Goal: Information Seeking & Learning: Learn about a topic

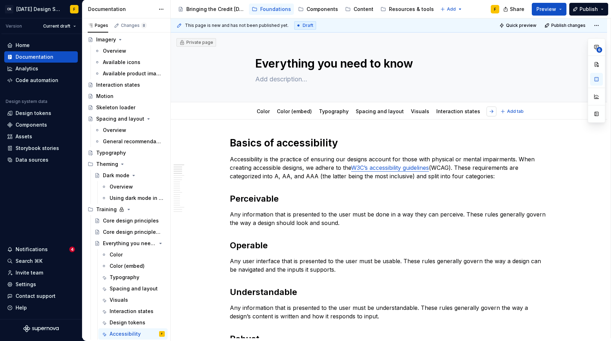
click at [492, 114] on button "button" at bounding box center [492, 111] width 10 height 10
click at [436, 115] on div "Design tokens" at bounding box center [449, 111] width 36 height 8
click at [436, 111] on link "Design tokens" at bounding box center [449, 111] width 36 height 6
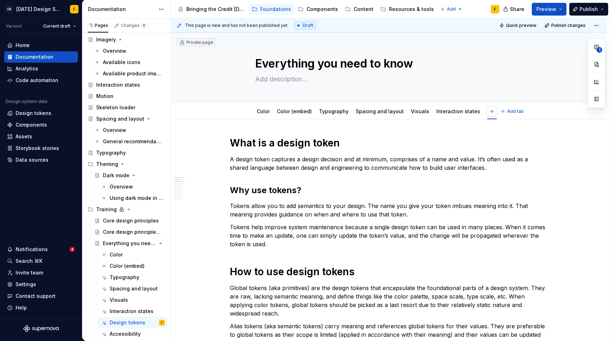
click at [492, 112] on button "button" at bounding box center [492, 111] width 10 height 10
click at [474, 112] on link "Accessibility" at bounding box center [489, 111] width 31 height 6
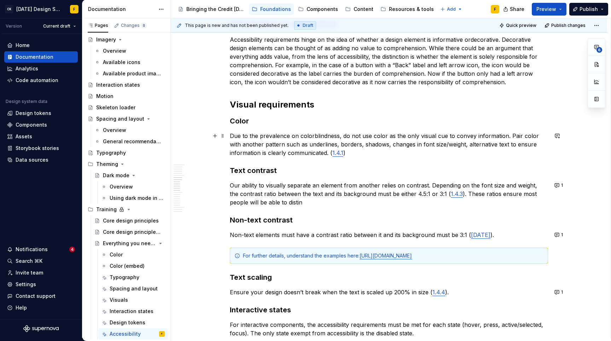
scroll to position [414, 0]
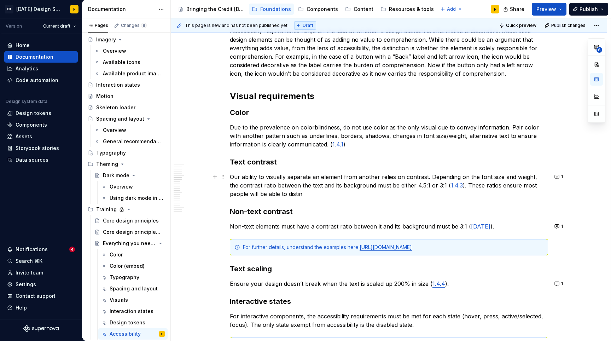
click at [311, 195] on p "Our ability to visually separate an element from another relies on contrast. De…" at bounding box center [389, 185] width 318 height 25
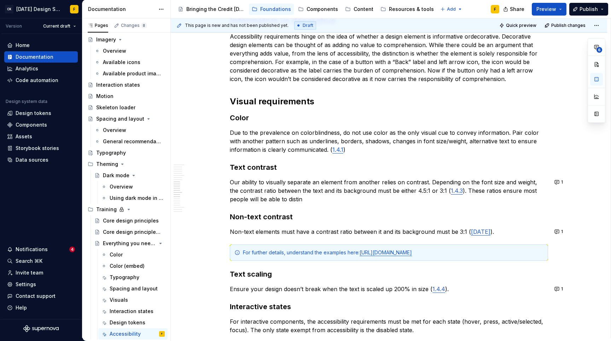
scroll to position [409, 0]
type textarea "*"
click at [508, 131] on p "Due to the prevalence on colorblindness, do not use color as the only visual cu…" at bounding box center [389, 140] width 318 height 25
click at [295, 134] on p "Due to the prevalence on colorblindness, do not use color as the only visual cu…" at bounding box center [389, 140] width 318 height 25
click at [339, 133] on p "Due to the prevalence of colorblindness, do not use color as the only visual cu…" at bounding box center [389, 140] width 318 height 25
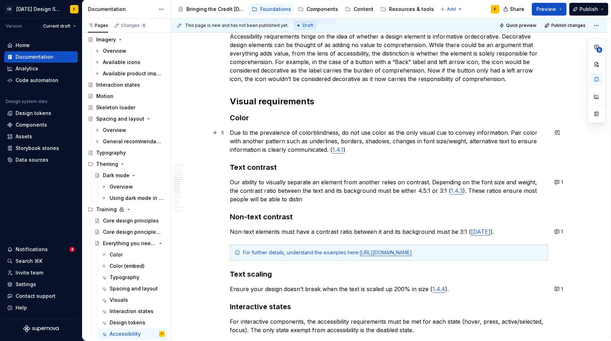
click at [506, 128] on p "Due to the prevalence of colorblindness, do not use color as the only visual cu…" at bounding box center [389, 140] width 318 height 25
click at [279, 150] on p "Due to the prevalence of colorblindness, do not use color as the only visual cu…" at bounding box center [389, 140] width 318 height 25
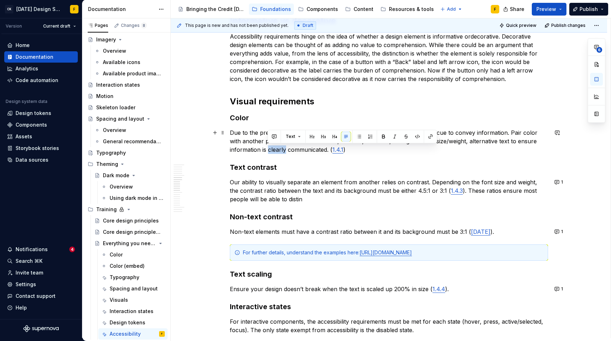
click at [279, 150] on p "Due to the prevalence of colorblindness, do not use color as the only visual cu…" at bounding box center [389, 140] width 318 height 25
click at [297, 189] on p "Our ability to visually separate an element from another relies on contrast. De…" at bounding box center [389, 190] width 318 height 25
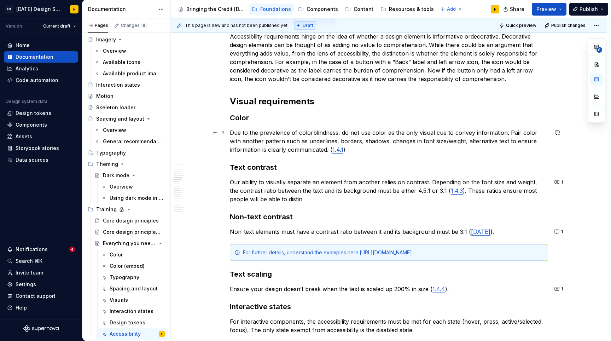
click at [260, 142] on p "Due to the prevalence of colorblindness, do not use color as the only visual cu…" at bounding box center [389, 140] width 318 height 25
click at [259, 140] on p "Due to the prevalence of colorblindness, do not use color as the only visual cu…" at bounding box center [389, 140] width 318 height 25
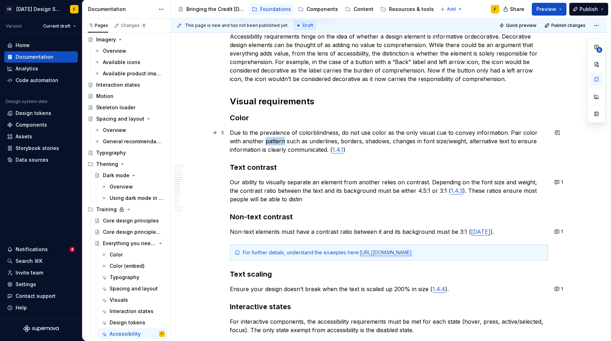
click at [259, 140] on p "Due to the prevalence of colorblindness, do not use color as the only visual cu…" at bounding box center [389, 140] width 318 height 25
drag, startPoint x: 293, startPoint y: 141, endPoint x: 273, endPoint y: 140, distance: 20.2
click at [273, 140] on p "Due to the prevalence of colorblindness, do not use color as the only visual cu…" at bounding box center [389, 140] width 318 height 25
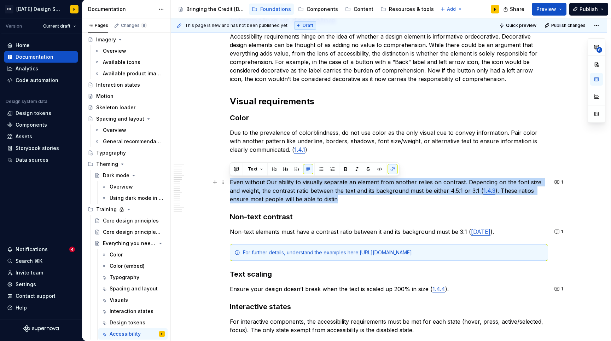
click at [264, 185] on p "Even without Our ability to visually separate an element from another relies on…" at bounding box center [389, 190] width 318 height 25
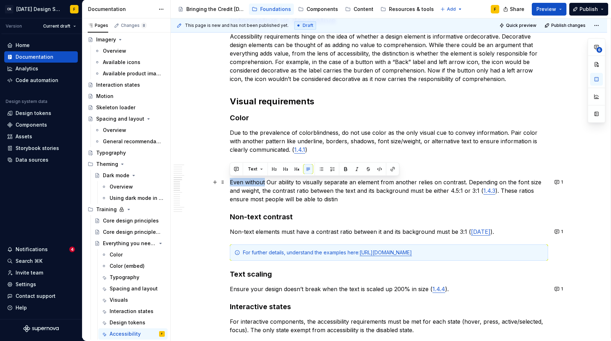
drag, startPoint x: 265, startPoint y: 182, endPoint x: 230, endPoint y: 183, distance: 34.7
click at [230, 183] on p "Even without Our ability to visually separate an element from another relies on…" at bounding box center [389, 190] width 318 height 25
drag, startPoint x: 274, startPoint y: 181, endPoint x: 270, endPoint y: 182, distance: 4.7
click at [270, 182] on p "Without color, our ability to visually separate an element from another relies …" at bounding box center [389, 190] width 318 height 25
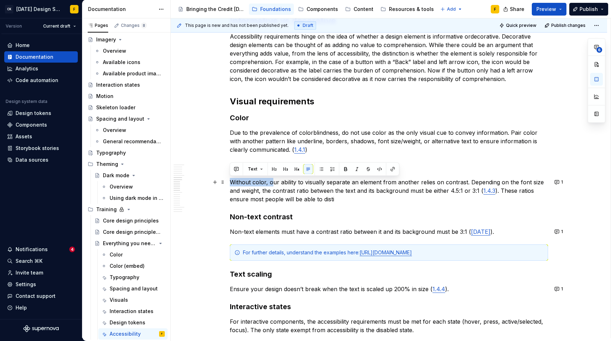
drag, startPoint x: 271, startPoint y: 181, endPoint x: 232, endPoint y: 182, distance: 39.6
click at [232, 182] on p "Without color, our ability to visually separate an element from another relies …" at bounding box center [389, 190] width 318 height 25
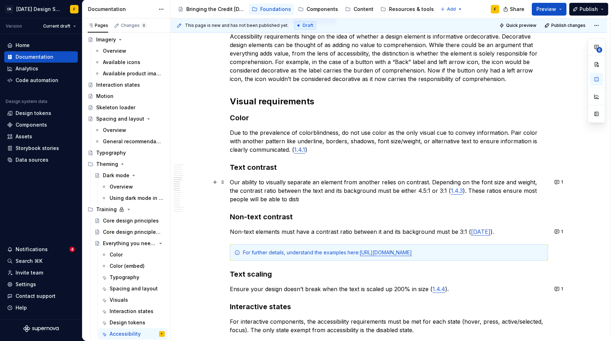
click at [386, 180] on p "Our ability to visually separate an element from another relies on contrast. De…" at bounding box center [389, 190] width 318 height 25
click at [321, 197] on p "Our ability to visually separate an element from another relies on contrast. De…" at bounding box center [389, 190] width 318 height 25
click at [296, 190] on p "Our ability to visually separate an element from another relies on contrast. De…" at bounding box center [389, 190] width 318 height 25
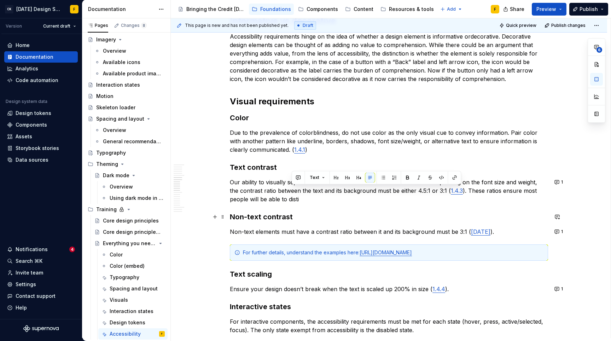
click at [327, 213] on h3 "Non-text contrast" at bounding box center [389, 217] width 318 height 10
click at [428, 182] on p "Our ability to visually separate an element from another relies on contrast. De…" at bounding box center [389, 190] width 318 height 25
click at [448, 184] on p "Our ability to visually separate an element from another relies on contrast. If…" at bounding box center [389, 190] width 318 height 25
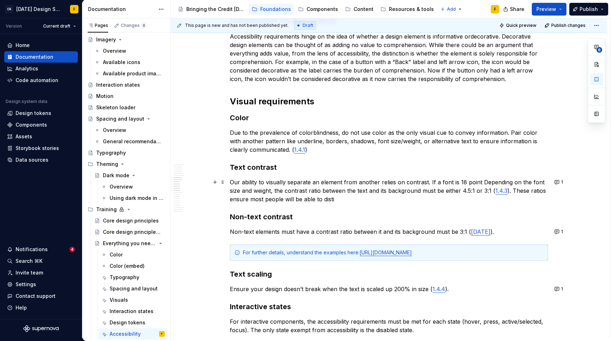
click at [479, 180] on p "Our ability to visually separate an element from another relies on contrast. If…" at bounding box center [389, 190] width 318 height 25
click at [487, 183] on p "Our ability to visually separate an element from another relies on contrast. If…" at bounding box center [389, 190] width 318 height 25
click at [355, 198] on p "Our ability to visually separate an element from another relies on contrast. If…" at bounding box center [389, 190] width 318 height 25
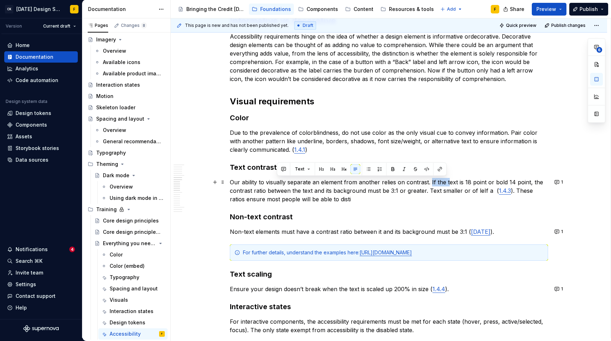
drag, startPoint x: 429, startPoint y: 182, endPoint x: 446, endPoint y: 181, distance: 17.4
click at [446, 181] on p "Our ability to visually separate an element from another relies on contrast. If…" at bounding box center [389, 190] width 318 height 25
click at [496, 181] on p "Our ability to visually separate an element from another relies on contrast. Te…" at bounding box center [389, 190] width 318 height 25
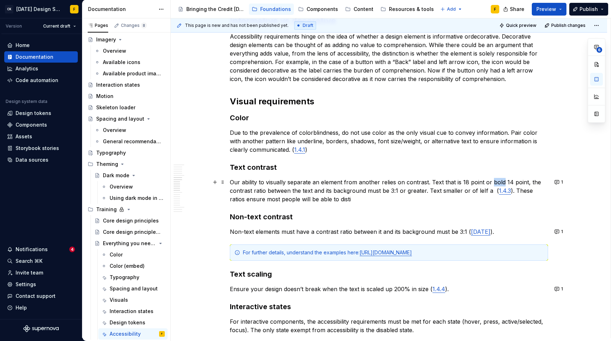
click at [496, 181] on p "Our ability to visually separate an element from another relies on contrast. Te…" at bounding box center [389, 190] width 318 height 25
click at [430, 181] on p "Our ability to visually separate an element from another relies on contrast. Te…" at bounding box center [389, 190] width 318 height 25
click at [469, 191] on p "Our ability to visually separate an element from another relies on contrast. Fo…" at bounding box center [389, 190] width 318 height 25
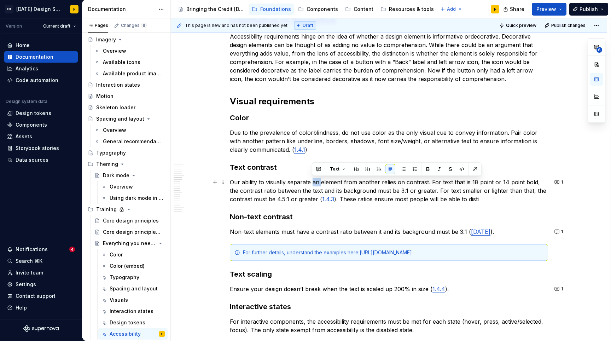
drag, startPoint x: 320, startPoint y: 182, endPoint x: 312, endPoint y: 184, distance: 8.7
click at [312, 184] on p "Our ability to visually separate an element from another relies on contrast. Fo…" at bounding box center [389, 190] width 318 height 25
click at [490, 201] on p "Our ability to visually separate elements from one another relies on contrast. …" at bounding box center [389, 190] width 318 height 25
click at [472, 201] on p "Our ability to visually separate elements from one another relies on contrast. …" at bounding box center [389, 190] width 318 height 25
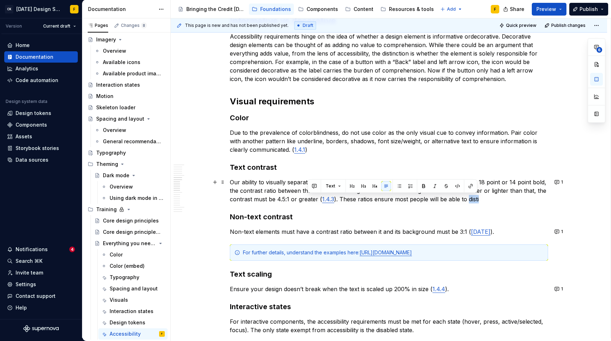
click at [472, 201] on p "Our ability to visually separate elements from one another relies on contrast. …" at bounding box center [389, 190] width 318 height 25
click at [497, 200] on p "Our ability to visually separate elements from one another relies on contrast. …" at bounding box center [389, 190] width 318 height 25
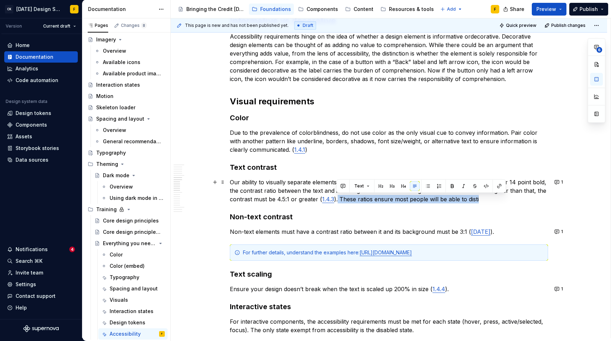
drag, startPoint x: 497, startPoint y: 200, endPoint x: 336, endPoint y: 196, distance: 160.6
click at [336, 196] on p "Our ability to visually separate elements from one another relies on contrast. …" at bounding box center [389, 190] width 318 height 25
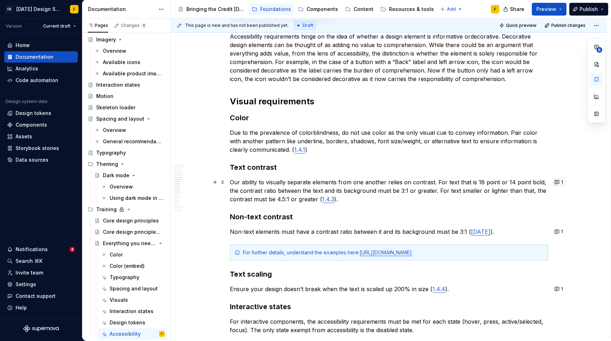
click at [555, 183] on button "1" at bounding box center [559, 182] width 14 height 10
click at [355, 196] on p "Our ability to visually separate elements from one another relies on contrast. …" at bounding box center [389, 190] width 318 height 25
click at [349, 197] on p "Our ability to visually separate elements from one another relies on contrast. …" at bounding box center [389, 190] width 318 height 25
click at [351, 204] on div "Basics of accessibility Accessibility is the practice of ensuring our designs a…" at bounding box center [389, 233] width 318 height 1010
click at [352, 202] on p "Our ability to visually separate elements from one another relies on contrast. …" at bounding box center [389, 190] width 318 height 25
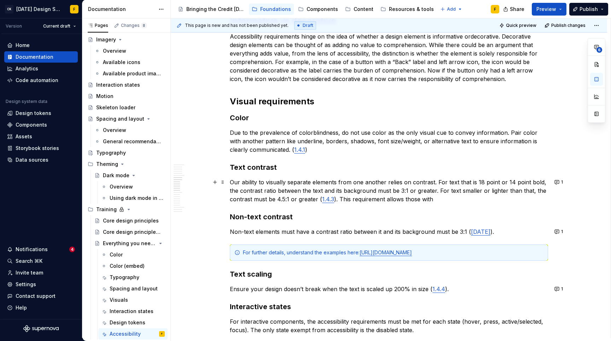
click at [435, 193] on p "Our ability to visually separate elements from one another relies on contrast. …" at bounding box center [389, 190] width 318 height 25
click at [436, 200] on p "Our ability to visually separate elements from one another relies on contrast. …" at bounding box center [389, 190] width 318 height 25
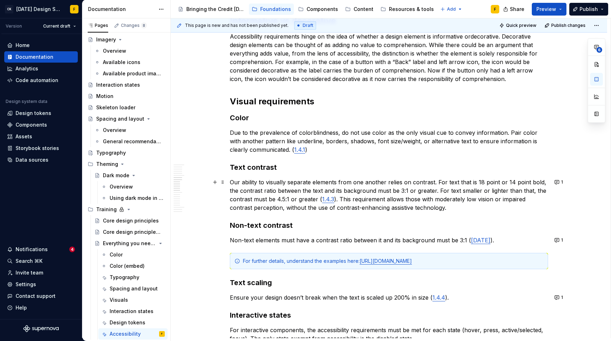
click at [261, 209] on p "Our ability to visually separate elements from one another relies on contrast. …" at bounding box center [389, 195] width 318 height 34
click at [473, 209] on p "Our ability to visually separate elements from one another relies on contrast. …" at bounding box center [389, 195] width 318 height 34
click at [557, 184] on button "1" at bounding box center [559, 182] width 14 height 10
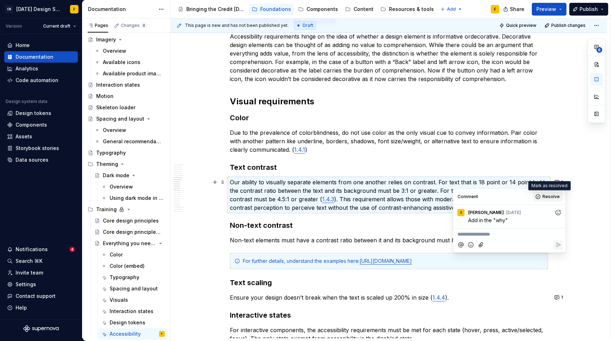
click at [548, 197] on span "Resolve" at bounding box center [551, 197] width 17 height 6
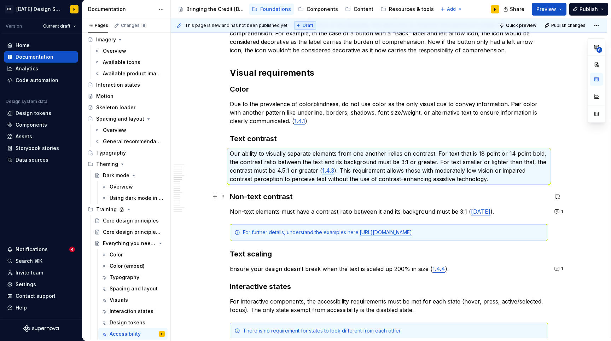
scroll to position [452, 0]
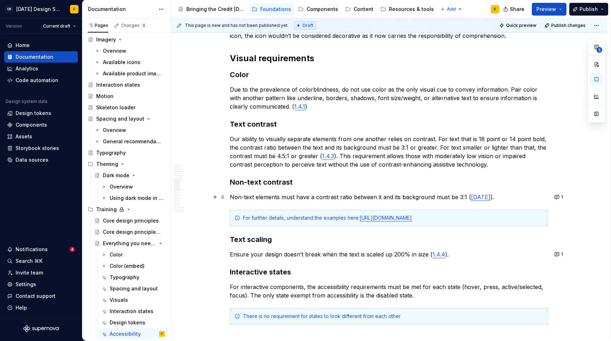
click at [352, 198] on p "Non-text elements must have a contrast ratio between it and its background must…" at bounding box center [389, 197] width 318 height 8
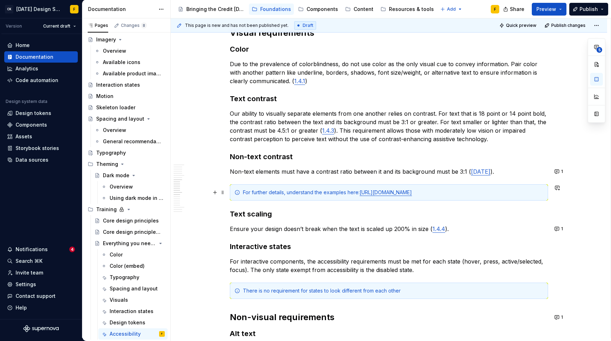
scroll to position [479, 0]
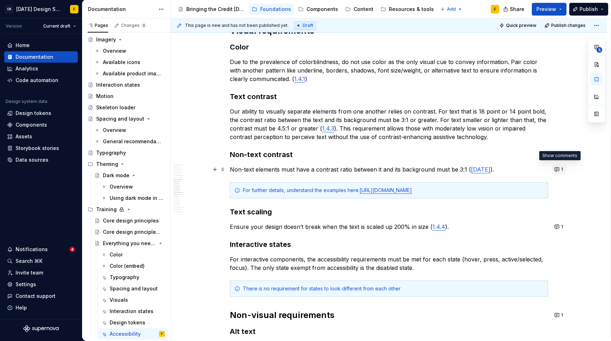
click at [559, 169] on button "1" at bounding box center [559, 169] width 14 height 10
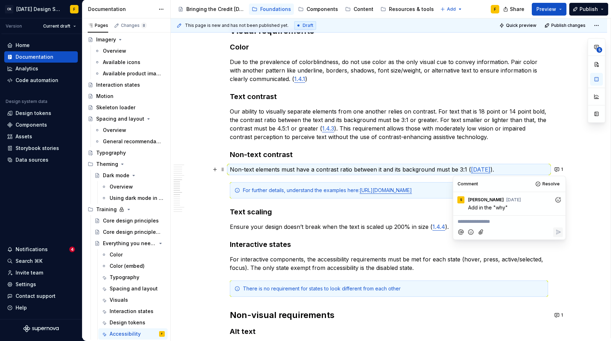
click at [425, 171] on p "Non-text elements must have a contrast ratio between it and its background must…" at bounding box center [389, 169] width 318 height 8
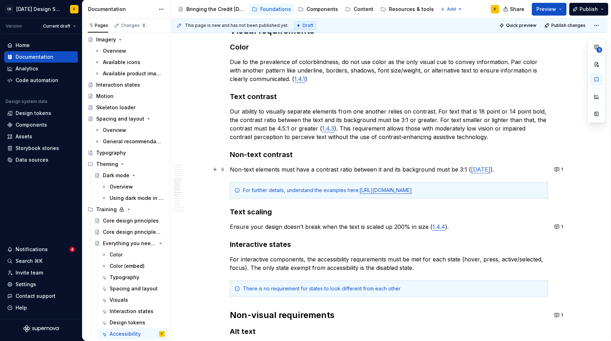
click at [476, 171] on link "[DATE]" at bounding box center [480, 169] width 19 height 7
click at [522, 153] on button "button" at bounding box center [527, 155] width 10 height 10
click at [490, 169] on p "Non-text elements must have a contrast ratio between it and its background must…" at bounding box center [389, 169] width 318 height 8
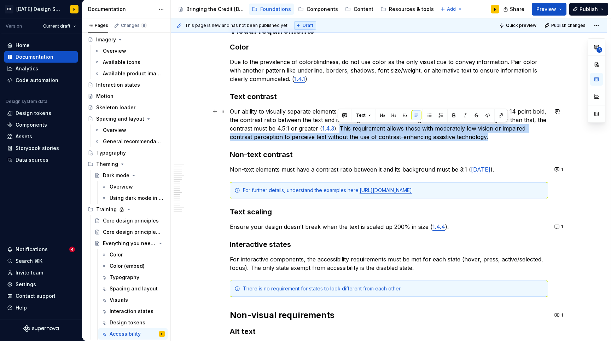
drag, startPoint x: 340, startPoint y: 127, endPoint x: 463, endPoint y: 135, distance: 124.1
click at [463, 135] on p "Our ability to visually separate elements from one another relies on contrast. …" at bounding box center [389, 124] width 318 height 34
copy p "This requirement allows those with moderately low vision or impaired contrast p…"
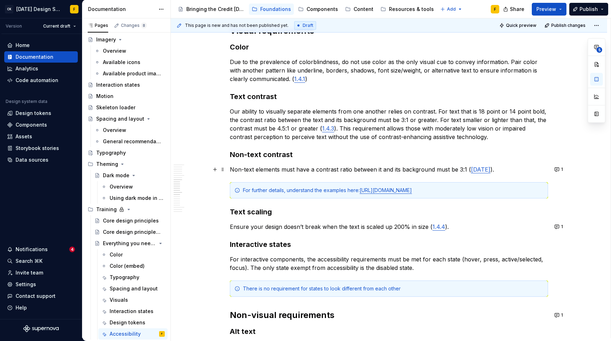
click at [498, 166] on p "Non-text elements must have a contrast ratio between it and its background must…" at bounding box center [389, 169] width 318 height 8
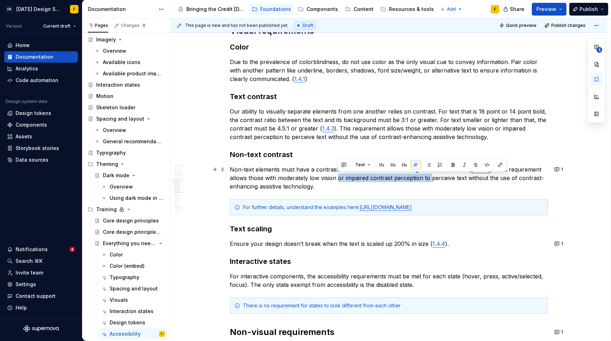
drag, startPoint x: 338, startPoint y: 178, endPoint x: 431, endPoint y: 178, distance: 92.7
click at [431, 178] on p "Non-text elements must have a contrast ratio between it and its background must…" at bounding box center [389, 177] width 318 height 25
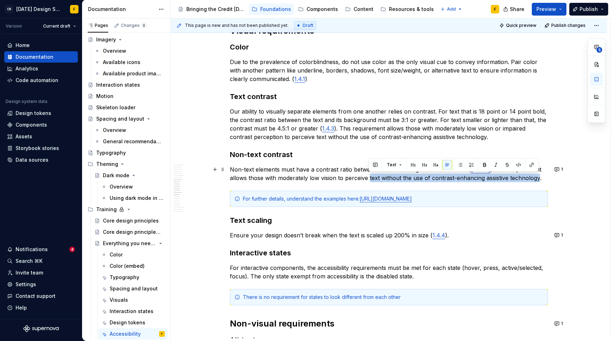
drag, startPoint x: 368, startPoint y: 177, endPoint x: 538, endPoint y: 174, distance: 170.2
click at [538, 174] on p "Non-text elements must have a contrast ratio between it and its background must…" at bounding box center [389, 173] width 318 height 17
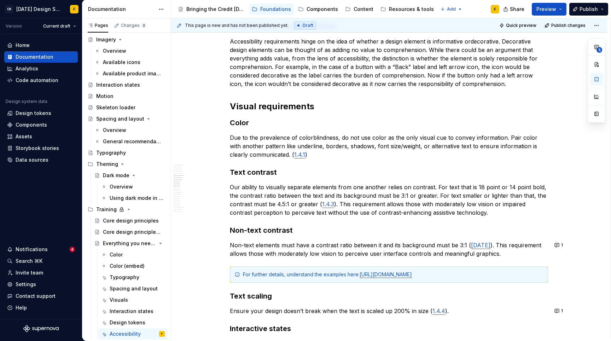
scroll to position [491, 0]
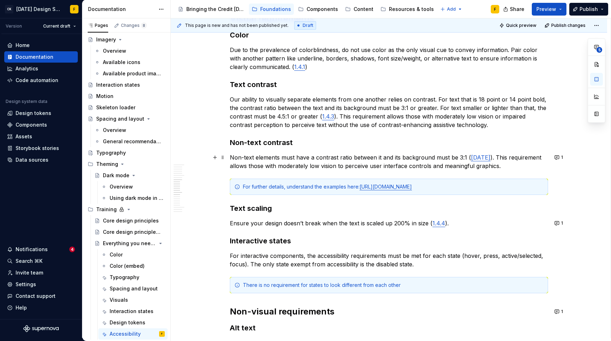
click at [455, 165] on p "Non-text elements must have a contrast ratio between it and its background must…" at bounding box center [389, 161] width 318 height 17
click at [420, 164] on p "Non-text elements must have a contrast ratio between it and its background must…" at bounding box center [389, 161] width 318 height 17
click at [382, 169] on p "Non-text elements must have a contrast ratio between it and its background must…" at bounding box center [389, 161] width 318 height 17
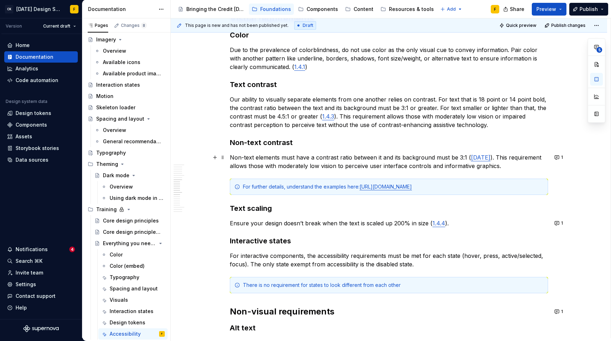
click at [417, 166] on p "Non-text elements must have a contrast ratio between it and its background must…" at bounding box center [389, 161] width 318 height 17
click at [475, 221] on p "Ensure your design doesn’t break when the text is scaled up 200% in size ( 1.4.…" at bounding box center [389, 223] width 318 height 8
click at [559, 157] on button "1" at bounding box center [559, 157] width 14 height 10
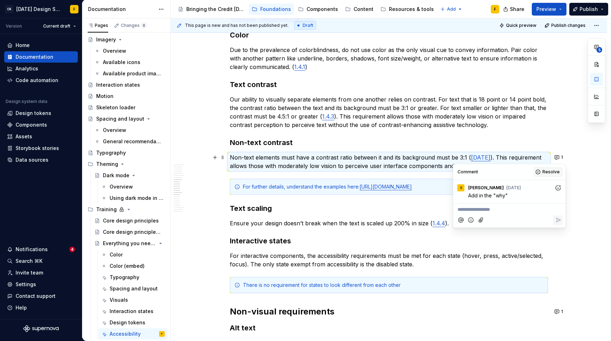
click at [549, 172] on span "Resolve" at bounding box center [551, 172] width 17 height 6
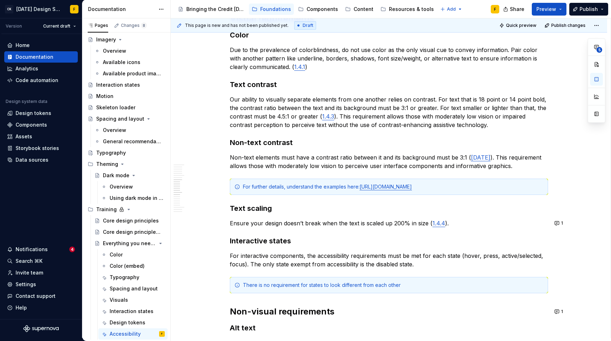
click at [496, 218] on div "Basics of accessibility Accessibility is the practice of ensuring our designs a…" at bounding box center [389, 158] width 318 height 1027
click at [465, 157] on p "Non-text elements must have a contrast ratio between it and its background must…" at bounding box center [389, 161] width 318 height 17
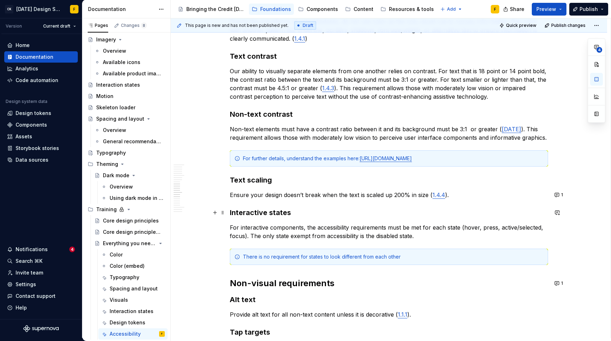
scroll to position [523, 0]
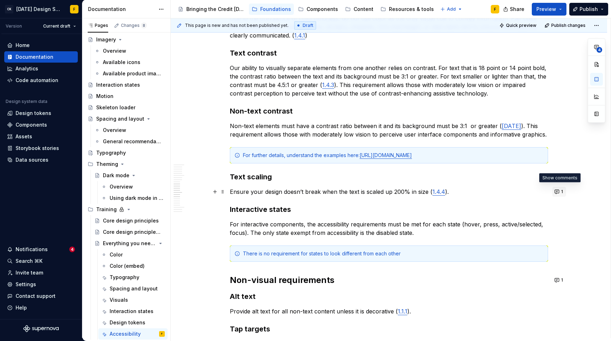
click at [554, 189] on button "1" at bounding box center [559, 192] width 14 height 10
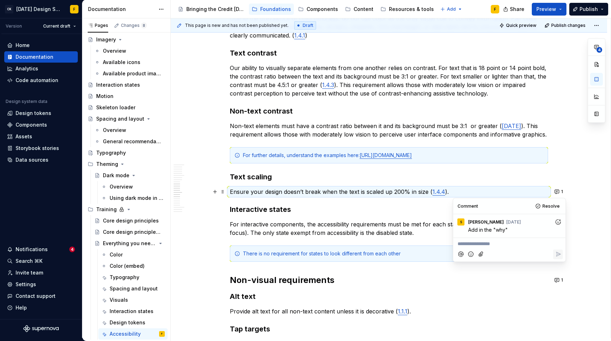
click at [439, 180] on h3 "Text scaling" at bounding box center [389, 177] width 318 height 10
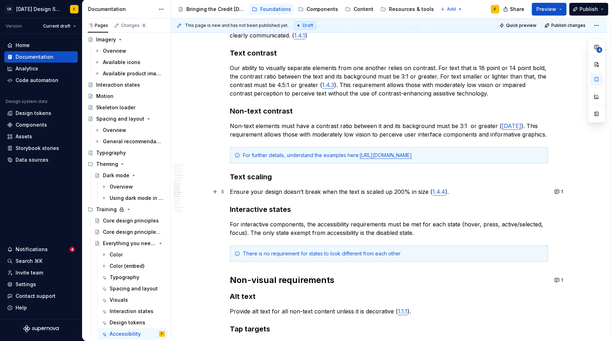
click at [438, 191] on link "1.4.4" at bounding box center [439, 191] width 13 height 7
click at [471, 176] on button "button" at bounding box center [476, 177] width 10 height 10
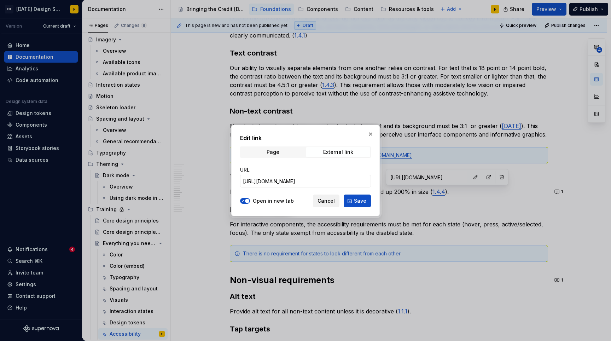
click at [332, 201] on span "Cancel" at bounding box center [326, 200] width 17 height 7
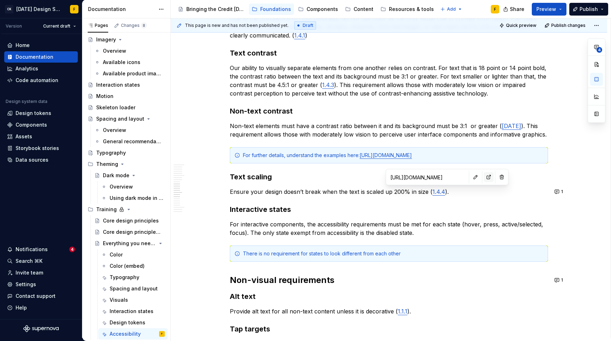
click at [484, 179] on button "button" at bounding box center [489, 177] width 10 height 10
click at [462, 194] on p "Ensure your design doesn’t break when the text is scaled up 200% in size ( 1.4.…" at bounding box center [389, 191] width 318 height 8
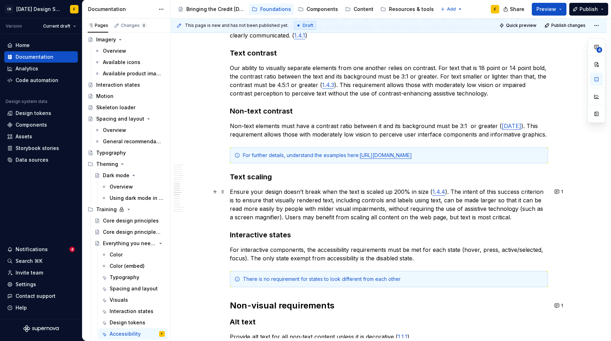
click at [461, 190] on p "Ensure your design doesn’t break when the text is scaled up 200% in size ( 1.4.…" at bounding box center [389, 204] width 318 height 34
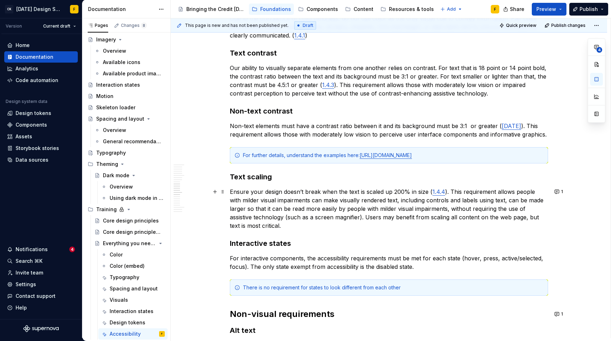
click at [305, 200] on p "Ensure your design doesn’t break when the text is scaled up 200% in size ( 1.4.…" at bounding box center [389, 208] width 318 height 42
click at [324, 210] on p "Ensure your design doesn’t break when the text is scaled up 200% in size ( 1.4.…" at bounding box center [389, 208] width 318 height 42
click at [302, 199] on p "Ensure your design doesn’t break when the text is scaled up 200% in size ( 1.4.…" at bounding box center [389, 208] width 318 height 42
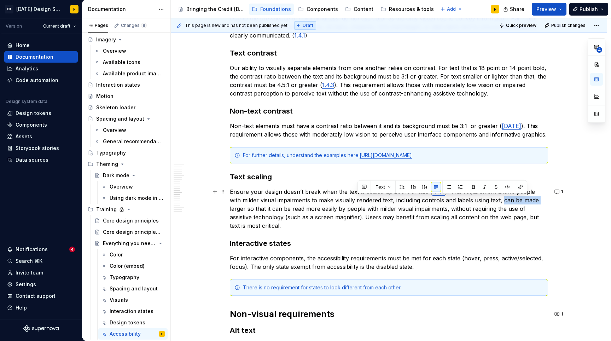
drag, startPoint x: 490, startPoint y: 199, endPoint x: 526, endPoint y: 198, distance: 36.1
click at [526, 198] on p "Ensure your design doesn’t break when the text is scaled up 200% in size ( 1.4.…" at bounding box center [389, 208] width 318 height 42
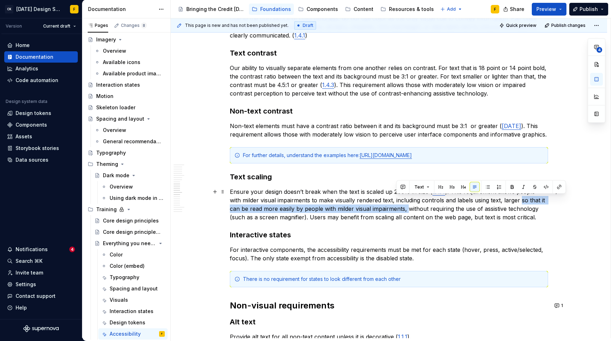
drag, startPoint x: 508, startPoint y: 200, endPoint x: 398, endPoint y: 207, distance: 109.9
click at [398, 207] on p "Ensure your design doesn’t break when the text is scaled up 200% in size ( 1.4.…" at bounding box center [389, 204] width 318 height 34
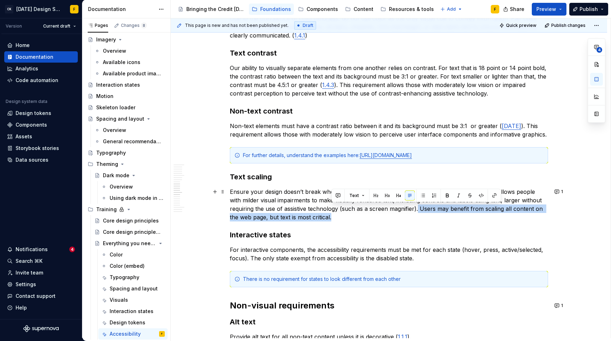
drag, startPoint x: 417, startPoint y: 208, endPoint x: 417, endPoint y: 215, distance: 7.1
click at [417, 215] on p "Ensure your design doesn’t break when the text is scaled up 200% in size ( 1.4.…" at bounding box center [389, 204] width 318 height 34
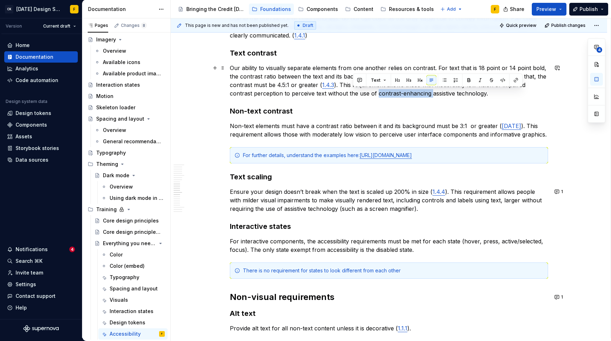
drag, startPoint x: 354, startPoint y: 92, endPoint x: 407, endPoint y: 91, distance: 52.7
click at [407, 91] on p "Our ability to visually separate elements from one another relies on contrast. …" at bounding box center [389, 81] width 318 height 34
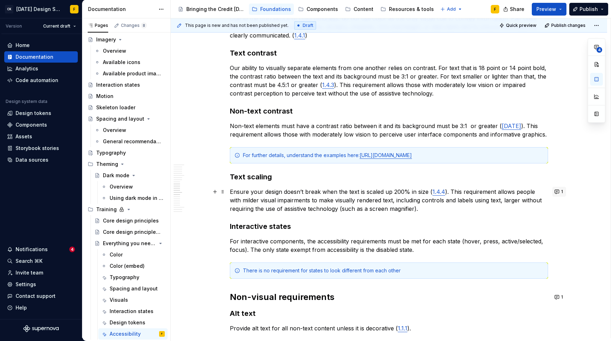
click at [560, 190] on button "1" at bounding box center [559, 192] width 14 height 10
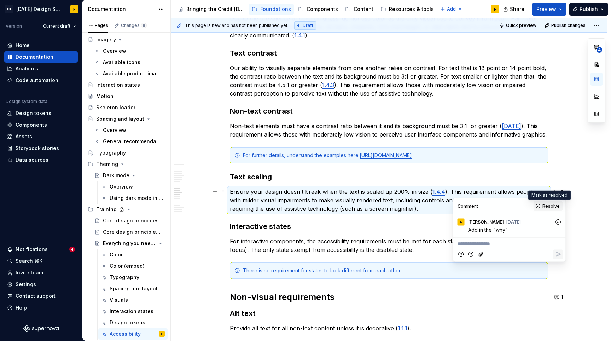
click at [553, 207] on span "Resolve" at bounding box center [551, 206] width 17 height 6
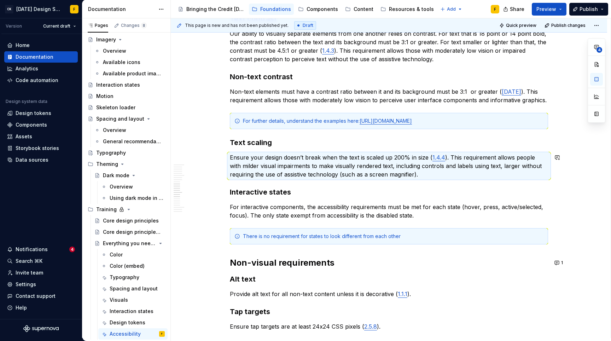
scroll to position [560, 0]
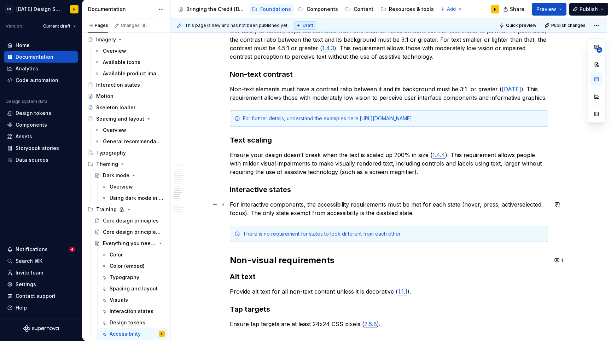
click at [420, 211] on p "For interactive components, the accessibility requirements must be met for each…" at bounding box center [389, 208] width 318 height 17
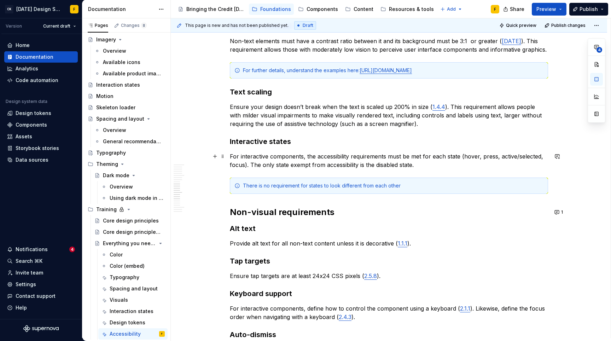
scroll to position [613, 0]
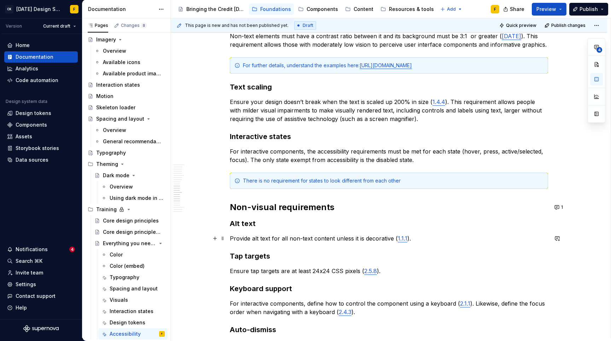
click at [436, 241] on p "Provide alt text for all non-text content unless it is decorative ( 1.1.1 )." at bounding box center [389, 238] width 318 height 8
click at [559, 208] on button "1" at bounding box center [559, 207] width 14 height 10
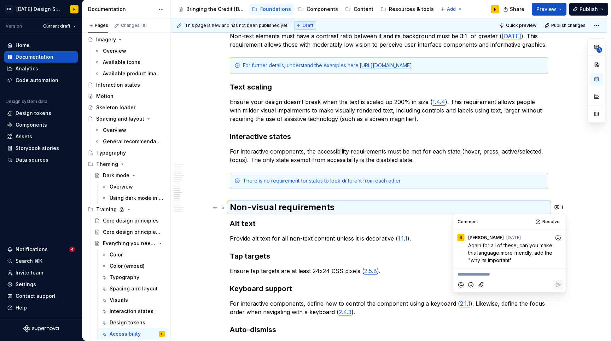
click at [428, 159] on p "For interactive components, the accessibility requirements must be met for each…" at bounding box center [389, 155] width 318 height 17
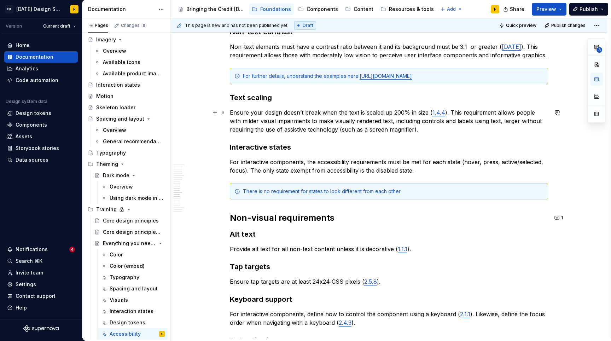
scroll to position [603, 0]
click at [412, 244] on p "Provide alt text for all non-text content unless it is decorative ( 1.1.1 )." at bounding box center [389, 248] width 318 height 8
click at [401, 246] on link "1.1.1" at bounding box center [403, 248] width 10 height 7
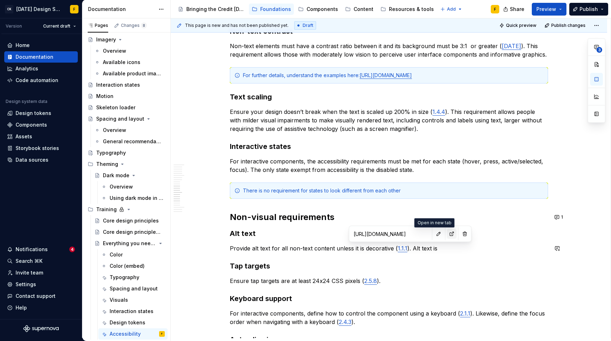
click at [447, 234] on button "button" at bounding box center [452, 234] width 10 height 10
click at [448, 249] on p "Provide alt text for all non-text content unless it is decorative ( 1.1.1 ). Al…" at bounding box center [389, 248] width 318 height 8
drag, startPoint x: 430, startPoint y: 248, endPoint x: 464, endPoint y: 244, distance: 34.9
click at [464, 244] on p "Provide alt text for all non-text content unless it is decorative ( 1.1.1 ). Al…" at bounding box center [389, 248] width 318 height 8
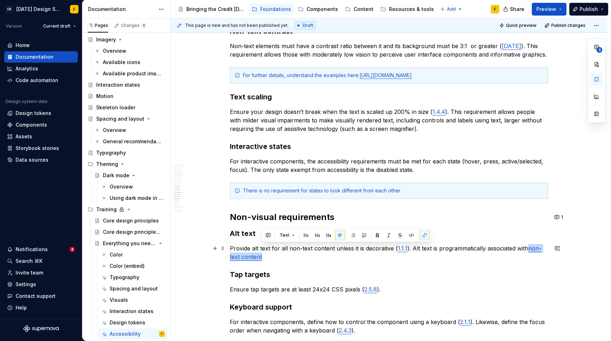
drag, startPoint x: 527, startPoint y: 247, endPoint x: 465, endPoint y: 258, distance: 63.2
click at [465, 258] on p "Provide alt text for all non-text content unless it is decorative ( 1.1.1 ). Al…" at bounding box center [389, 252] width 318 height 17
click at [424, 235] on button "button" at bounding box center [425, 235] width 10 height 10
click at [383, 249] on p "Provide alt text for all non-text content unless it is decorative ( 1.1.1 ). Al…" at bounding box center [389, 252] width 318 height 17
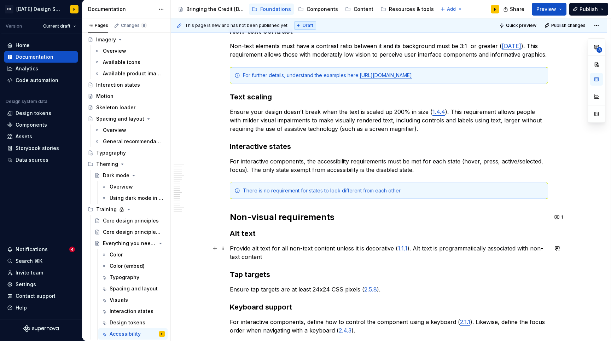
click at [231, 257] on p "Provide alt text for all non-text content unless it is decorative ( 1.1.1 ). Al…" at bounding box center [389, 252] width 318 height 17
click at [436, 246] on p "Provide alt text for all non-text content unless it is decorative ( 1.1.1 ). Al…" at bounding box center [389, 252] width 318 height 17
click at [309, 258] on p "Provide alt text for all non-text content unless it is decorative ( 1.1.1 ). Al…" at bounding box center [389, 252] width 318 height 17
click at [242, 248] on p "Provide alt text for all non-text content unless it is decorative ( 1.1.1 ). Al…" at bounding box center [389, 252] width 318 height 17
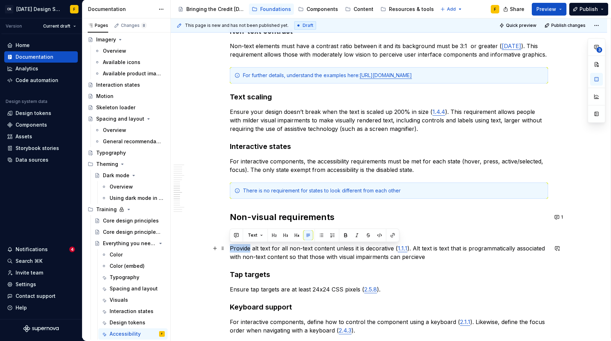
click at [242, 248] on p "Provide alt text for all non-text content unless it is decorative ( 1.1.1 ). Al…" at bounding box center [389, 252] width 318 height 17
click at [289, 251] on p "Provide alt text for all non-text content unless it is decorative ( 1.1.1 ). Al…" at bounding box center [389, 252] width 318 height 17
click at [435, 254] on p "Provide alt text for all non-text content unless it is decorative ( 1.1.1 ). Al…" at bounding box center [389, 252] width 318 height 17
click at [435, 259] on p "Provide alt text for all non-text content unless it is decorative ( 1.1.1 ). Al…" at bounding box center [389, 252] width 318 height 17
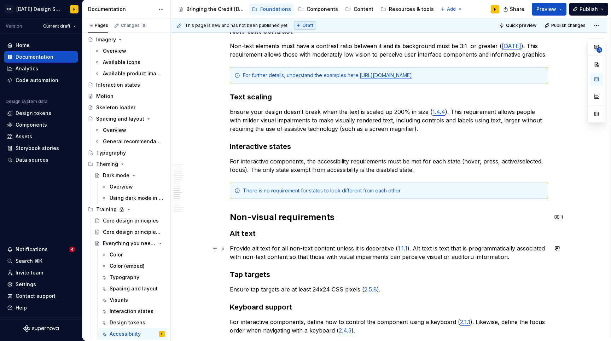
click at [468, 258] on p "Provide alt text for all non-text content unless it is decorative ( 1.1.1 ). Al…" at bounding box center [389, 252] width 318 height 17
click at [519, 256] on p "Provide alt text for all non-text content unless it is decorative ( 1.1.1 ). Al…" at bounding box center [389, 252] width 318 height 17
click at [413, 257] on p "Provide alt text for all non-text content unless it is decorative ( 1.1.1 ). Al…" at bounding box center [389, 252] width 318 height 17
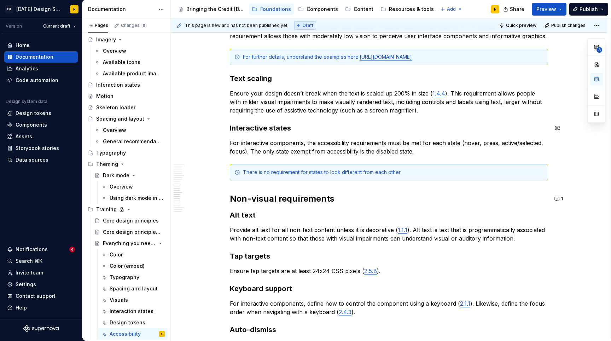
scroll to position [622, 0]
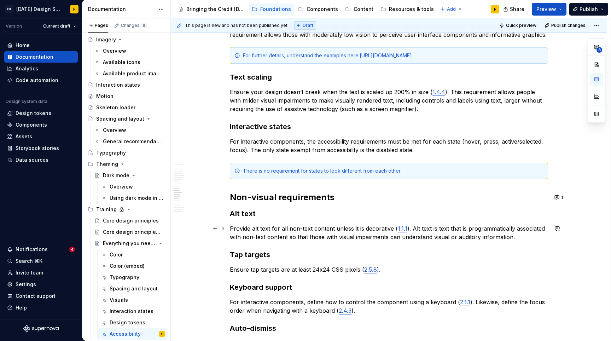
click at [410, 230] on p "Provide alt text for all non-text content unless it is decorative ( 1.1.1 ). Al…" at bounding box center [389, 232] width 318 height 17
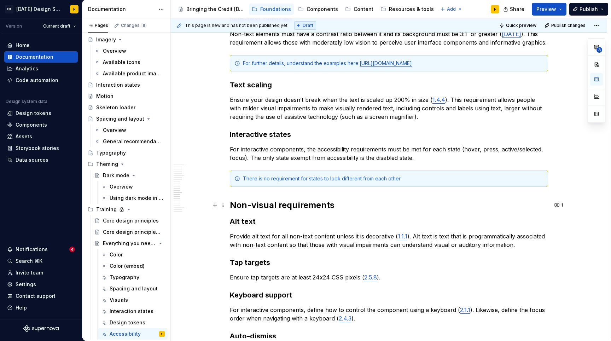
scroll to position [632, 0]
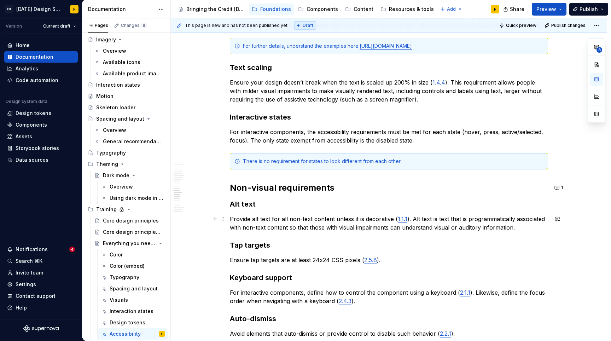
click at [534, 230] on p "Provide alt text for all non-text content unless it is decorative ( 1.1.1 ). Al…" at bounding box center [389, 223] width 318 height 17
click at [371, 258] on link "2.5.8" at bounding box center [370, 259] width 13 height 7
click at [416, 247] on button "button" at bounding box center [421, 246] width 10 height 10
click at [389, 264] on p "Ensure tap targets are at least 24x24 CSS pixels ( 2.5.8 )." at bounding box center [389, 260] width 318 height 8
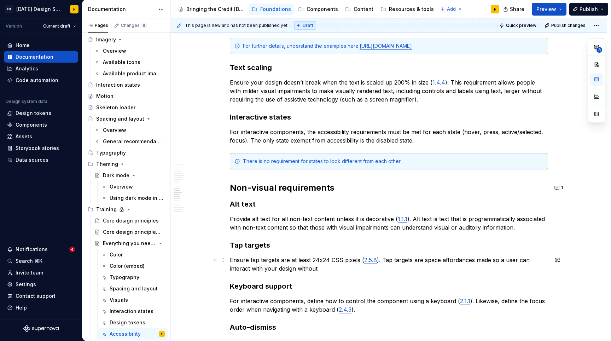
click at [330, 268] on p "Ensure tap targets are at least 24x24 CSS pixels ( 2.5.8 ). Tap targets are spa…" at bounding box center [389, 264] width 318 height 17
click at [235, 268] on p "Ensure tap targets are at least 24x24 CSS pixels ( 2.5.8 ). Tap targets are spa…" at bounding box center [389, 264] width 318 height 17
click at [306, 271] on p "Ensure tap targets are at least 24x24 CSS pixels ( 2.5.8 ). Tap targets are spa…" at bounding box center [389, 264] width 318 height 17
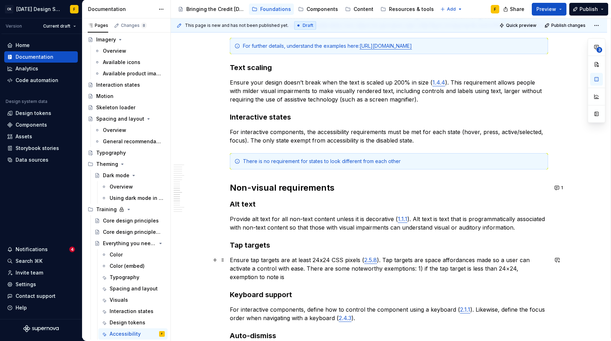
click at [288, 268] on p "Ensure tap targets are at least 24x24 CSS pixels ( 2.5.8 ). Tap targets are spa…" at bounding box center [389, 268] width 318 height 25
click at [516, 267] on p "Ensure tap targets are at least 24x24 CSS pixels ( 2.5.8 ). Tap targets are spa…" at bounding box center [389, 268] width 318 height 25
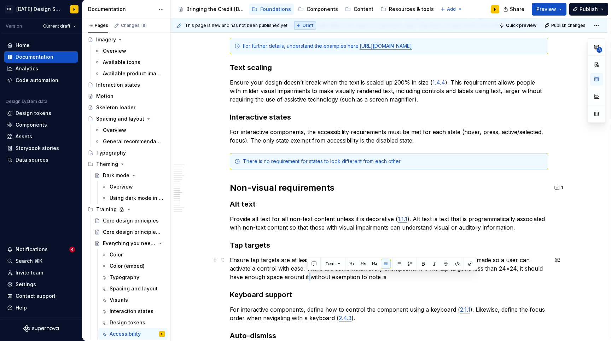
click at [308, 275] on p "Ensure tap targets are at least 24x24 CSS pixels ( 2.5.8 ). Tap targets are spa…" at bounding box center [389, 268] width 318 height 25
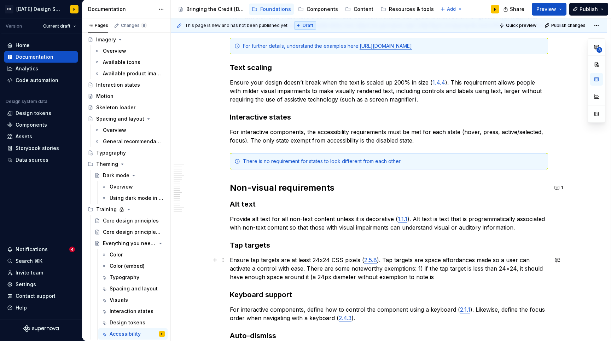
click at [323, 276] on p "Ensure tap targets are at least 24x24 CSS pixels ( 2.5.8 ). Tap targets are spa…" at bounding box center [389, 268] width 318 height 25
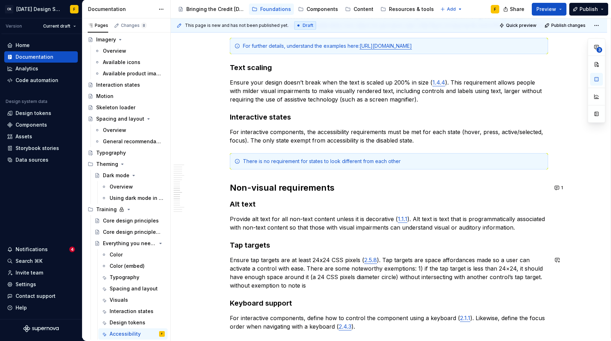
drag, startPoint x: 313, startPoint y: 292, endPoint x: 294, endPoint y: 290, distance: 19.6
click at [294, 290] on div "Basics of accessibility Accessibility is the practice of ensuring our designs a…" at bounding box center [389, 43] width 318 height 1078
drag, startPoint x: 308, startPoint y: 285, endPoint x: 228, endPoint y: 286, distance: 79.9
click at [228, 286] on div "Basics of accessibility Accessibility is the practice of ensuring our designs a…" at bounding box center [389, 90] width 436 height 1206
click at [550, 280] on div "Basics of accessibility Accessibility is the practice of ensuring our designs a…" at bounding box center [389, 90] width 436 height 1206
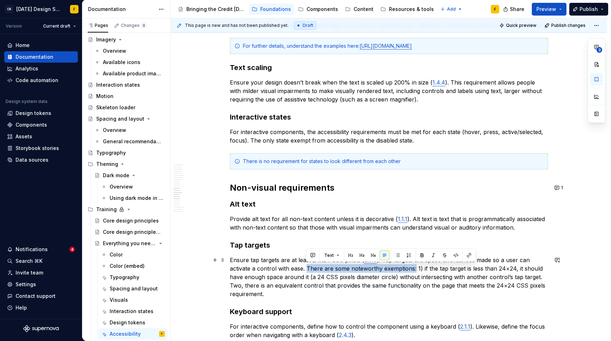
drag, startPoint x: 307, startPoint y: 267, endPoint x: 414, endPoint y: 265, distance: 106.8
click at [414, 265] on p "Ensure tap targets are at least 24x24 CSS pixels ( 2.5.8 ). Tap targets are spa…" at bounding box center [389, 277] width 318 height 42
click at [421, 267] on p "Ensure tap targets are at least 24x24 CSS pixels ( 2.5.8 ). Tap targets are spa…" at bounding box center [389, 277] width 318 height 42
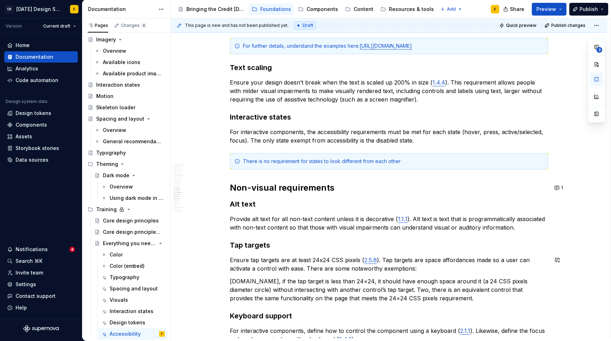
scroll to position [635, 0]
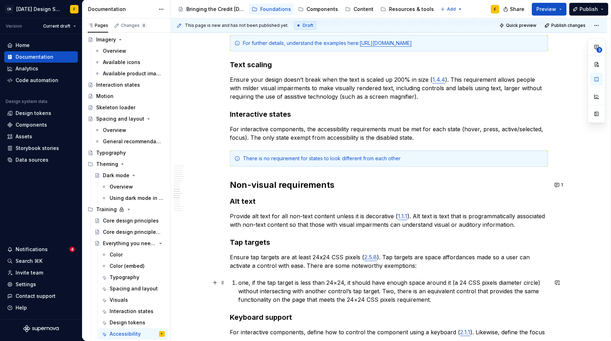
click at [253, 282] on p "one, if the tap target is less than 24×24, it should have enough space around i…" at bounding box center [393, 290] width 310 height 25
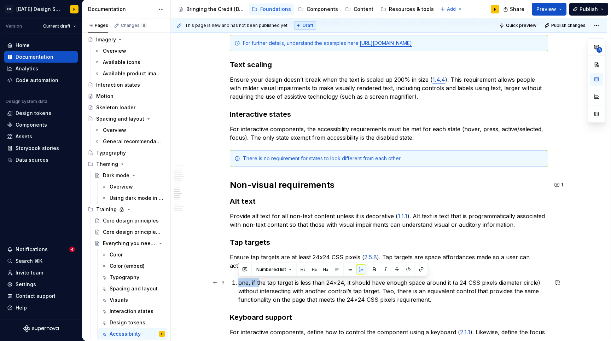
drag, startPoint x: 259, startPoint y: 282, endPoint x: 239, endPoint y: 281, distance: 19.1
click at [239, 281] on p "one, if the tap target is less than 24×24, it should have enough space around i…" at bounding box center [393, 290] width 310 height 25
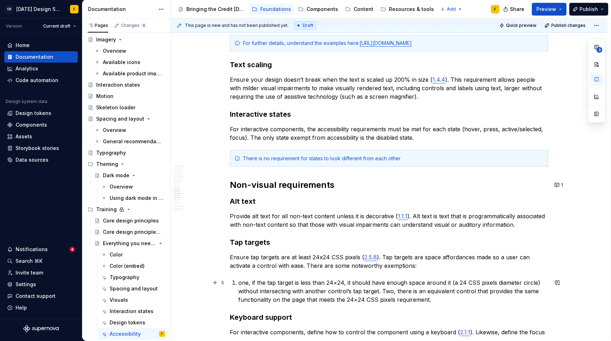
click at [340, 286] on p "one, if the tap target is less than 24×24, it should have enough space around i…" at bounding box center [393, 290] width 310 height 25
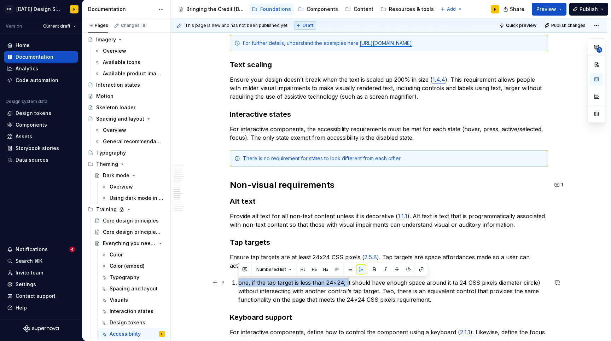
drag, startPoint x: 348, startPoint y: 281, endPoint x: 238, endPoint y: 280, distance: 110.4
click at [238, 280] on li "one, if the tap target is less than 24×24, it should have enough space around i…" at bounding box center [393, 290] width 310 height 25
drag, startPoint x: 253, startPoint y: 282, endPoint x: 239, endPoint y: 283, distance: 13.8
click at [239, 283] on p "one, if the tap target is less than 24×24, it should have enough space around i…" at bounding box center [393, 290] width 310 height 25
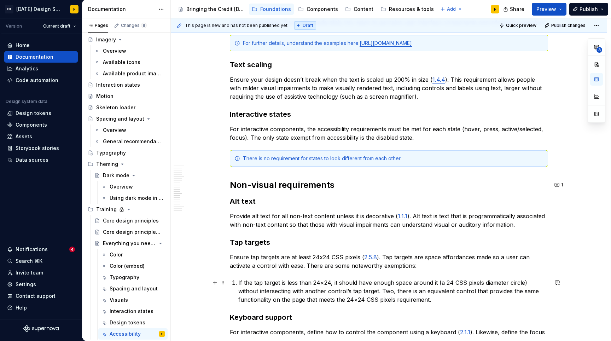
click at [372, 290] on p "If the tap target is less than 24×24, it should have enough space around it (a …" at bounding box center [393, 290] width 310 height 25
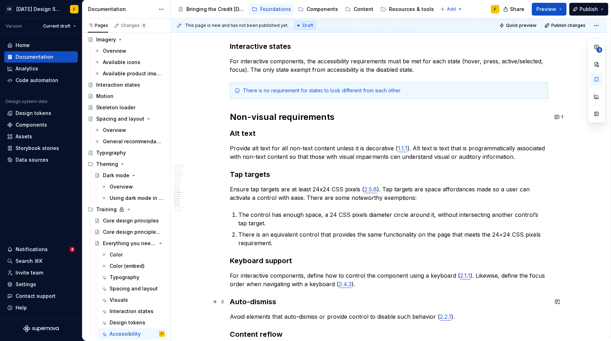
scroll to position [701, 0]
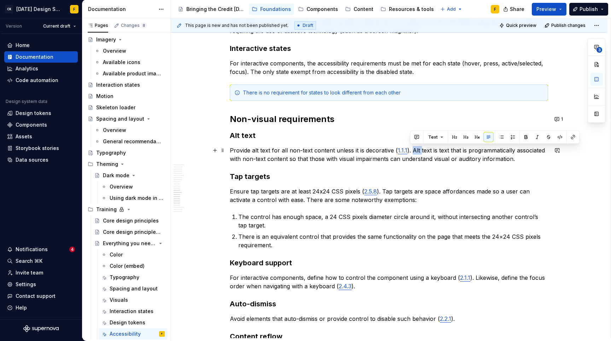
drag, startPoint x: 411, startPoint y: 150, endPoint x: 419, endPoint y: 154, distance: 9.7
click at [419, 154] on p "Provide alt text for all non-text content unless it is decorative ( 1.1.1 ). Al…" at bounding box center [389, 154] width 318 height 17
click at [418, 151] on p "Provide alt text for all non-text content unless it is decorative ( 1.1.1 ). Al…" at bounding box center [389, 154] width 318 height 17
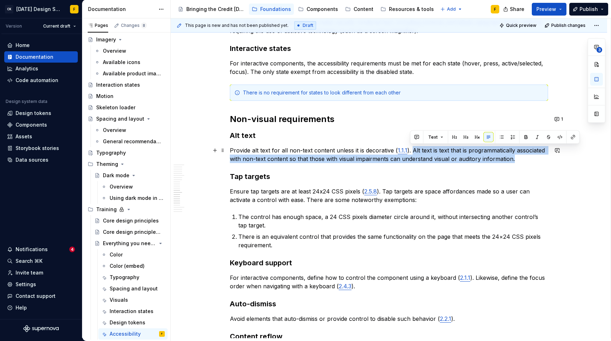
drag, startPoint x: 410, startPoint y: 149, endPoint x: 513, endPoint y: 158, distance: 103.0
click at [513, 158] on p "Provide alt text for all non-text content unless it is decorative ( 1.1.1 ). Al…" at bounding box center [389, 154] width 318 height 17
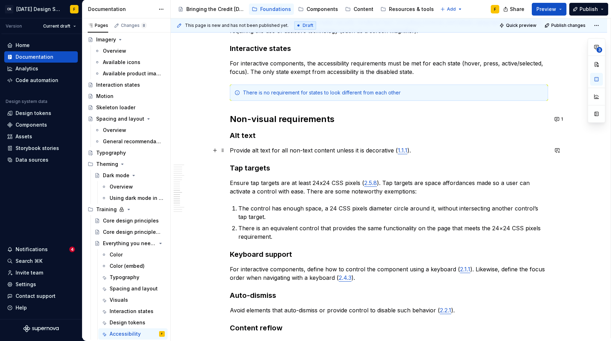
click at [231, 150] on p "Provide alt text for all non-text content unless it is decorative ( 1.1.1 )." at bounding box center [389, 150] width 318 height 8
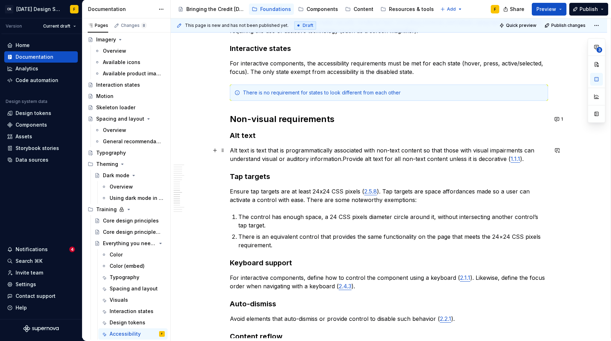
click at [237, 150] on p "Alt text is text that is programmatically associated with non-text content so t…" at bounding box center [389, 154] width 318 height 17
click at [511, 161] on link "1.1.1" at bounding box center [516, 158] width 10 height 7
click at [556, 144] on button "button" at bounding box center [561, 144] width 10 height 10
click at [236, 149] on p "Text alis text that is programmatically associated with non-text content so tha…" at bounding box center [389, 154] width 318 height 17
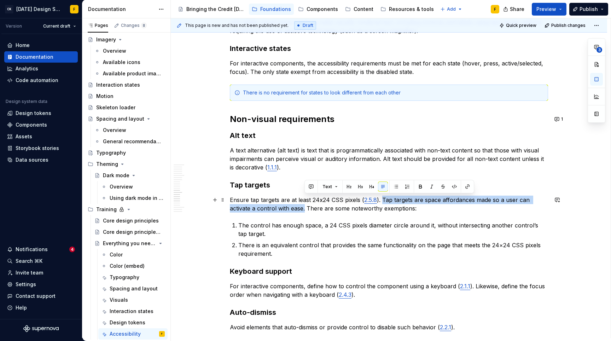
drag, startPoint x: 381, startPoint y: 198, endPoint x: 305, endPoint y: 207, distance: 77.3
click at [305, 207] on p "Ensure tap targets are at least 24x24 CSS pixels ( 2.5.8 ). Tap targets are spa…" at bounding box center [389, 204] width 318 height 17
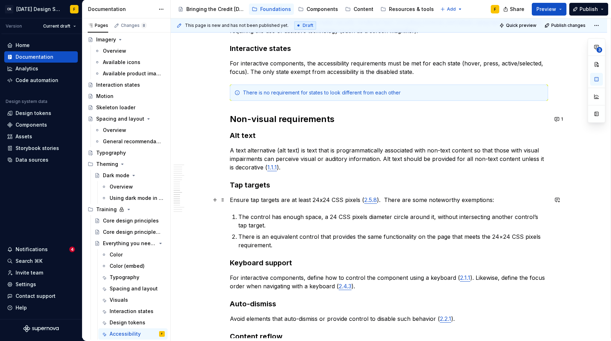
click at [231, 199] on p "Ensure tap targets are at least 24x24 CSS pixels ( 2.5.8 ). There are some note…" at bounding box center [389, 200] width 318 height 8
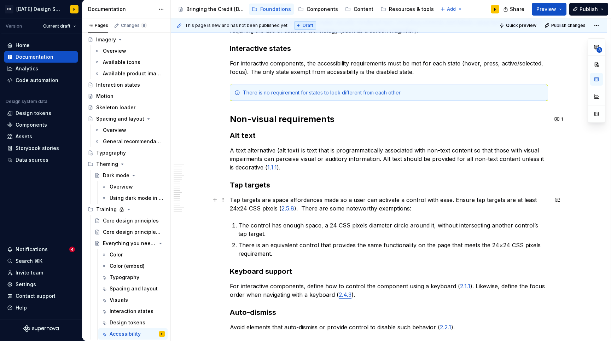
click at [330, 200] on p "Tap targets are space affordances made so a user can activate a control with ea…" at bounding box center [389, 204] width 318 height 17
click at [350, 199] on p "Tap targets are space affordances made so a user can activate a control with ea…" at bounding box center [389, 204] width 318 height 17
click at [333, 198] on p "Tap targets are space affordances made so a user can activate a control with ea…" at bounding box center [389, 204] width 318 height 17
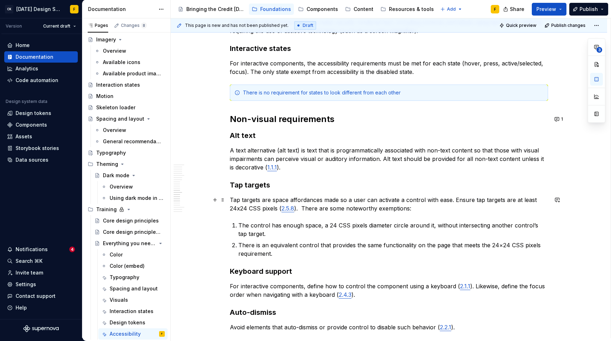
click at [349, 198] on p "Tap targets are space affordances made so a user can activate a control with ea…" at bounding box center [389, 204] width 318 height 17
click at [453, 197] on p "Tap targets are space affordances made so a user can activate a control with ea…" at bounding box center [389, 204] width 318 height 17
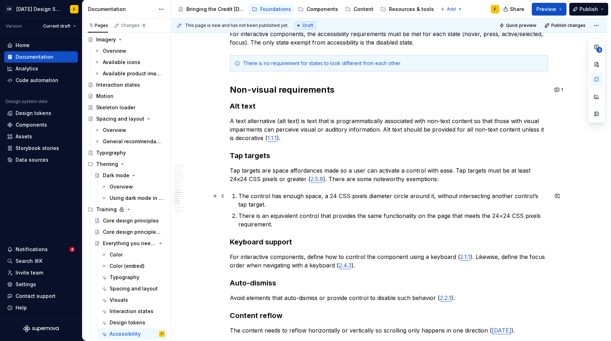
scroll to position [748, 0]
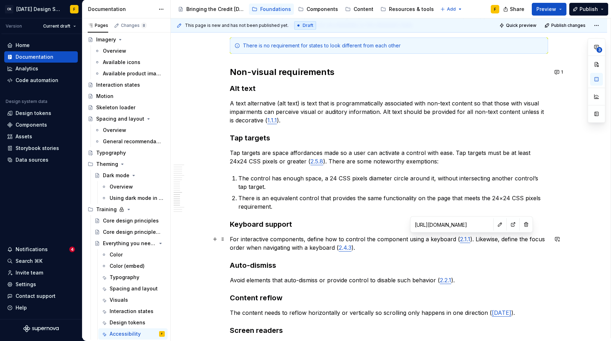
click at [463, 238] on link "2.1.1" at bounding box center [465, 239] width 10 height 7
click at [508, 225] on button "button" at bounding box center [513, 225] width 10 height 10
click at [231, 238] on p "For interactive components, define how to control the component using a keyboar…" at bounding box center [389, 243] width 318 height 17
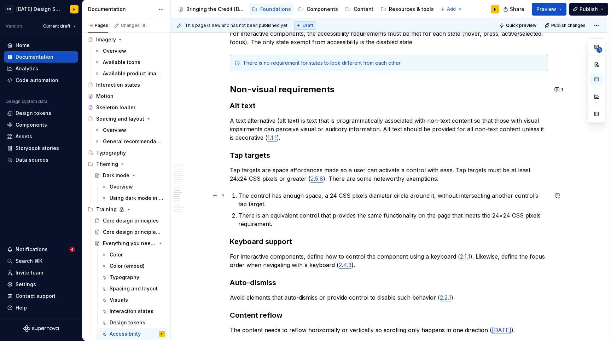
scroll to position [742, 0]
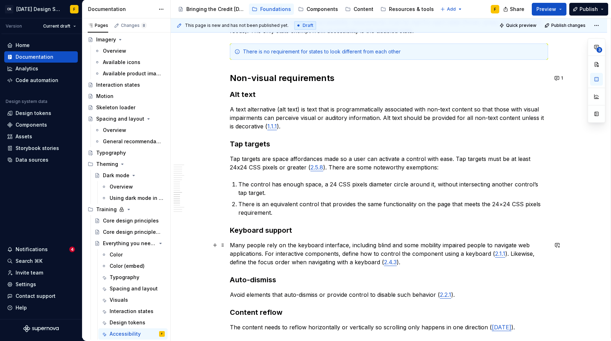
click at [505, 245] on p "Many people rely on the keyboard interface, including blind and some mobility i…" at bounding box center [389, 253] width 318 height 25
click at [231, 244] on p "Many people rely on the keyboard interface, including blind and some mobility i…" at bounding box center [389, 253] width 318 height 25
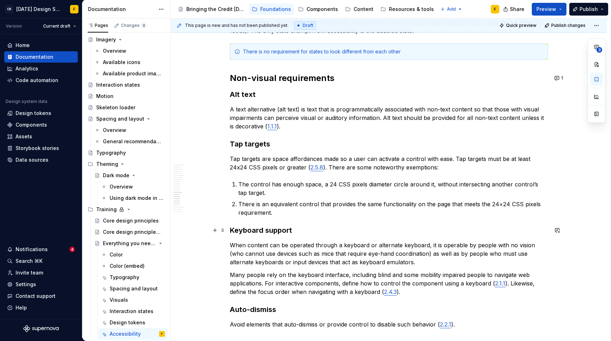
click at [299, 229] on h3 "Keyboard support" at bounding box center [389, 230] width 318 height 10
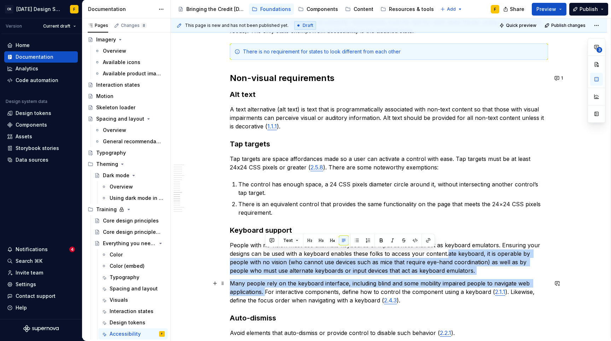
drag, startPoint x: 448, startPoint y: 254, endPoint x: 265, endPoint y: 291, distance: 186.3
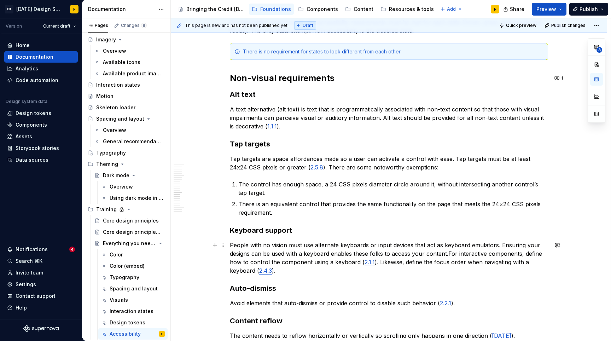
click at [499, 242] on p "People with no vision must use alternate keyboards or input devices that act as…" at bounding box center [389, 258] width 318 height 34
click at [251, 255] on p "People with no vision must use alternate keyboards or input devices that act as…" at bounding box center [389, 258] width 318 height 34
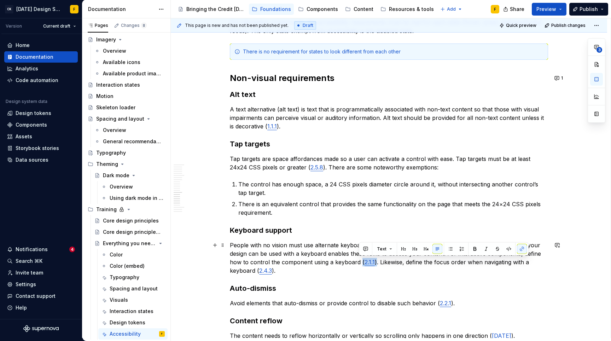
drag, startPoint x: 359, startPoint y: 260, endPoint x: 372, endPoint y: 263, distance: 13.7
click at [372, 263] on p "People with no vision must use alternate keyboards or input devices that act as…" at bounding box center [389, 258] width 318 height 34
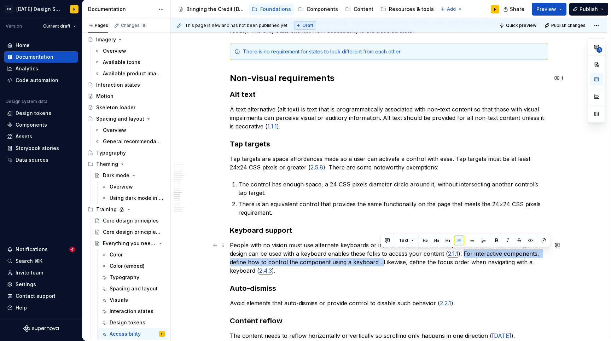
drag, startPoint x: 462, startPoint y: 252, endPoint x: 381, endPoint y: 264, distance: 81.9
click at [381, 264] on p "People with no vision must use alternate keyboards or input devices that act as…" at bounding box center [389, 258] width 318 height 34
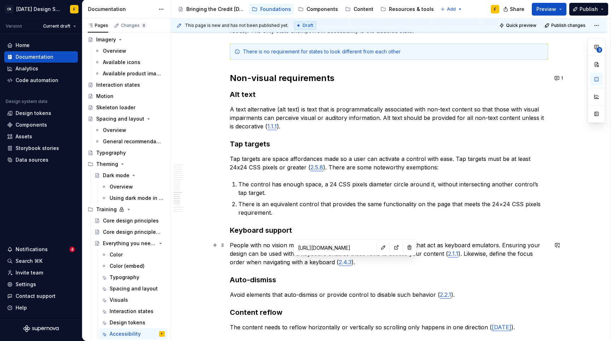
click at [345, 263] on link "2.4.3" at bounding box center [345, 262] width 13 height 7
click at [392, 250] on button "button" at bounding box center [397, 248] width 10 height 10
click at [467, 255] on p "People with no vision must use alternate keyboards or input devices that act as…" at bounding box center [389, 253] width 318 height 25
click at [501, 253] on p "People with no vision must use alternate keyboards or input devices that act as…" at bounding box center [389, 253] width 318 height 25
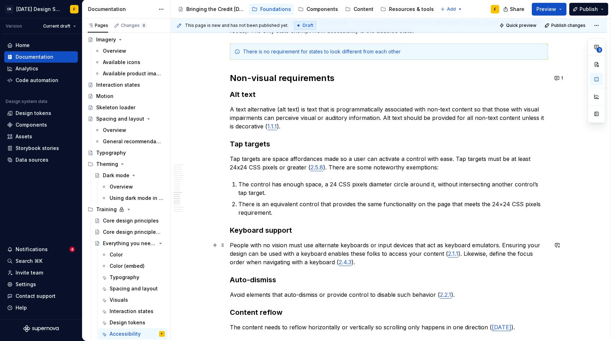
click at [476, 256] on p "People with no vision must use alternate keyboards or input devices that act as…" at bounding box center [389, 253] width 318 height 25
click at [461, 252] on p "People with no vision must use alternate keyboards or input devices that act as…" at bounding box center [389, 253] width 318 height 25
click at [518, 244] on p "People with no vision must use alternate keyboards or input devices that act as…" at bounding box center [389, 253] width 318 height 25
click at [328, 255] on p "People with no vision must use alternate keyboards or input devices that act as…" at bounding box center [389, 253] width 318 height 25
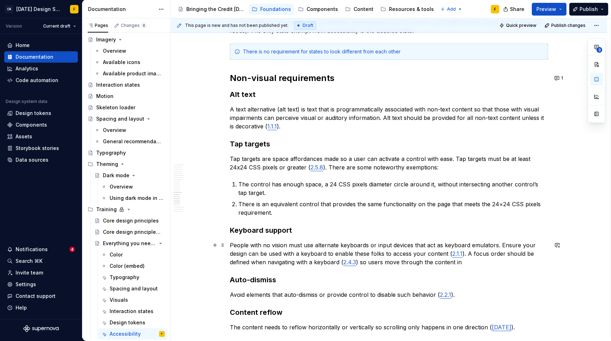
click at [463, 263] on p "People with no vision must use alternate keyboards or input devices that act as…" at bounding box center [389, 253] width 318 height 25
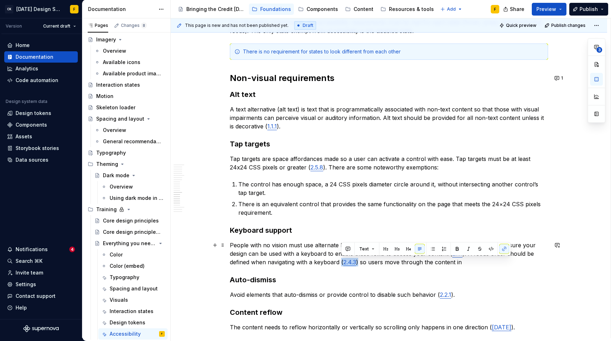
drag, startPoint x: 341, startPoint y: 261, endPoint x: 359, endPoint y: 262, distance: 17.7
click at [359, 262] on p "People with no vision must use alternate keyboards or input devices that act as…" at bounding box center [389, 253] width 318 height 25
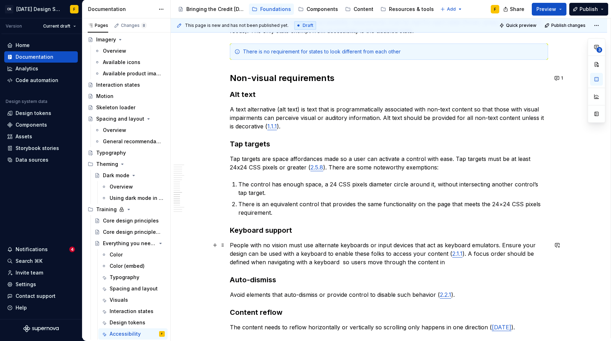
click at [481, 262] on p "People with no vision must use alternate keyboards or input devices that act as…" at bounding box center [389, 253] width 318 height 25
click at [442, 263] on p "People with no vision must use alternate keyboards or input devices that act as…" at bounding box center [389, 253] width 318 height 25
click at [486, 263] on p "People with no vision must use alternate keyboards or input devices that act as…" at bounding box center [389, 253] width 318 height 25
click at [466, 252] on p "People with no vision must use alternate keyboards or input devices that act as…" at bounding box center [389, 253] width 318 height 25
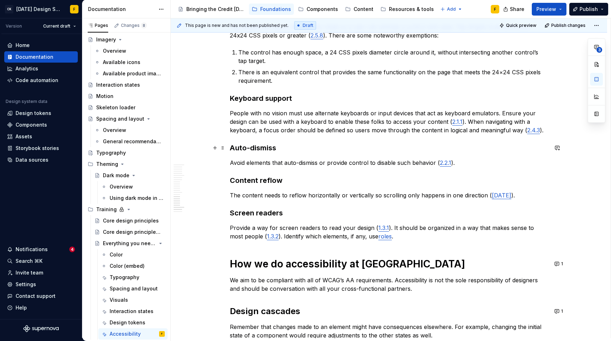
scroll to position [885, 0]
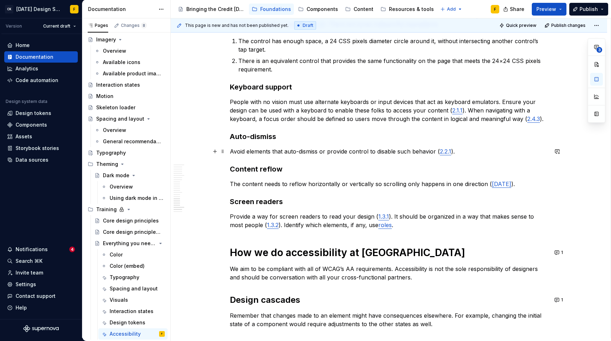
click at [231, 150] on p "Avoid elements that auto-dismiss or provide control to disable such behavior ( …" at bounding box center [389, 151] width 318 height 8
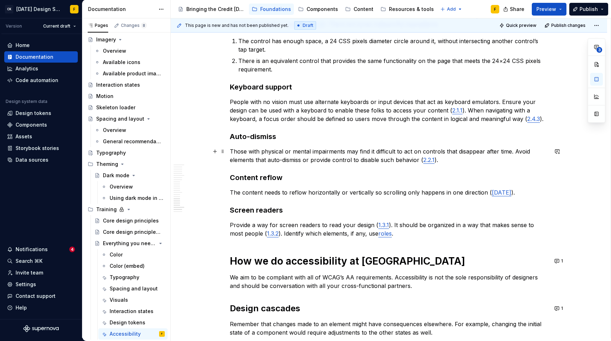
click at [451, 151] on p "Those with physical or mental impairments may find it difficult to act on contr…" at bounding box center [389, 155] width 318 height 17
click at [519, 150] on p "Those with physical or mental impairments may find it difficult to act on contr…" at bounding box center [389, 155] width 318 height 17
click at [461, 162] on link "2.2.1" at bounding box center [459, 159] width 11 height 7
click at [507, 146] on button "button" at bounding box center [512, 145] width 10 height 10
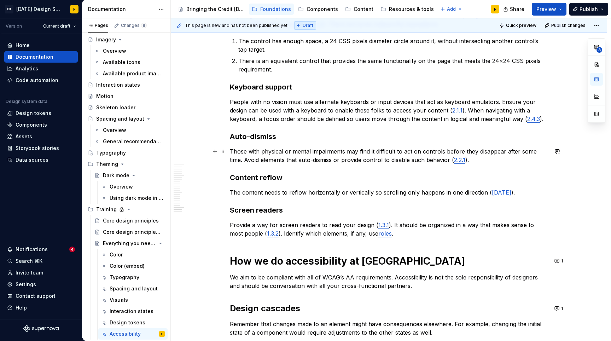
click at [251, 151] on p "Those with physical or mental impairments may find it difficult to act on contr…" at bounding box center [389, 155] width 318 height 17
drag, startPoint x: 230, startPoint y: 151, endPoint x: 262, endPoint y: 157, distance: 32.0
click at [247, 150] on p "Those with physical or mental impairments may find it difficult to act on contr…" at bounding box center [389, 155] width 318 height 17
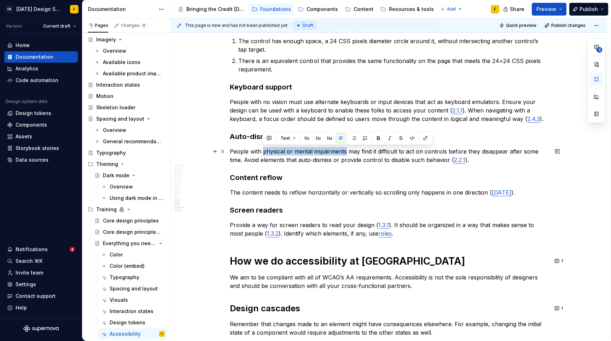
drag, startPoint x: 263, startPoint y: 151, endPoint x: 346, endPoint y: 148, distance: 82.8
click at [346, 148] on p "People with physical or mental impairments may find it difficult to act on cont…" at bounding box center [389, 155] width 318 height 17
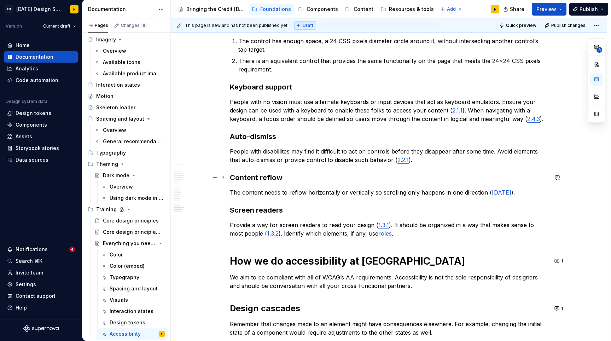
drag, startPoint x: 325, startPoint y: 182, endPoint x: 289, endPoint y: 159, distance: 43.1
click at [323, 178] on h3 "Content reflow" at bounding box center [389, 178] width 318 height 10
click at [275, 153] on p "People with disablilites may find it difficult to act on controls before they d…" at bounding box center [389, 155] width 318 height 17
click at [321, 158] on p "People with disabilities may find it difficult to act on controls before they d…" at bounding box center [389, 155] width 318 height 17
click at [492, 193] on link "[DATE]" at bounding box center [501, 192] width 19 height 7
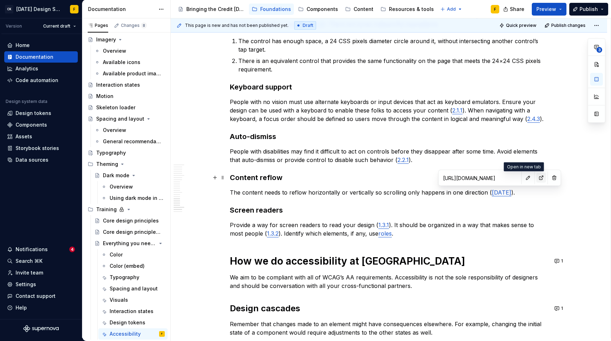
click at [537, 178] on button "button" at bounding box center [542, 178] width 10 height 10
click at [230, 192] on p "The content needs to reflow horizontally or vertically so scrolling only happen…" at bounding box center [389, 192] width 318 height 8
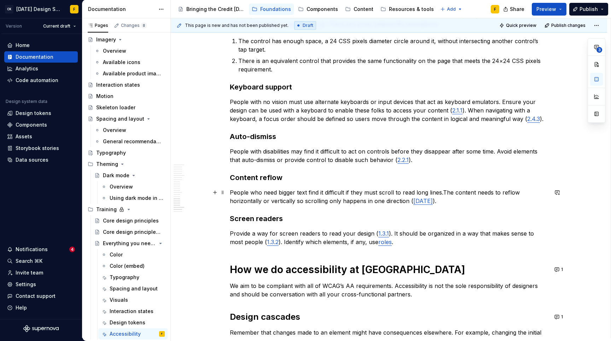
click at [241, 192] on p "People who need bigger text find it difficult if they must scroll to read long …" at bounding box center [389, 196] width 318 height 17
click at [439, 193] on p "Users who need bigger text find it difficult if they must scroll to read long l…" at bounding box center [389, 196] width 318 height 17
click at [305, 192] on p "Users who need bigger text find it difficult if they must scroll to read long l…" at bounding box center [389, 196] width 318 height 17
click at [236, 192] on p "Users who need bigger text find it difficult if they must scroll to read long l…" at bounding box center [389, 196] width 318 height 17
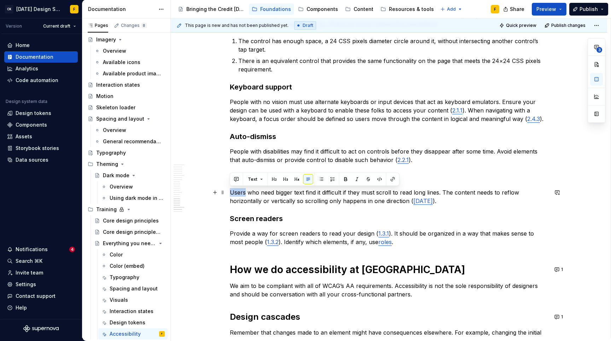
click at [236, 192] on p "Users who need bigger text find it difficult if they must scroll to read long l…" at bounding box center [389, 196] width 318 height 17
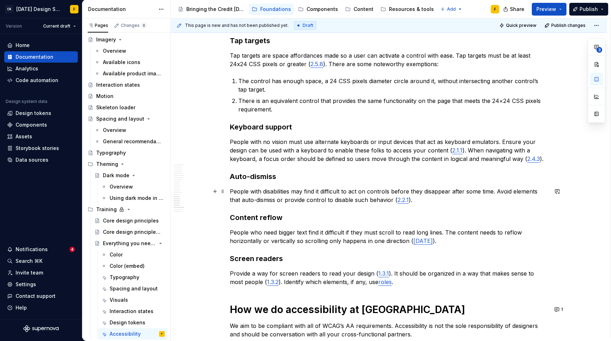
scroll to position [867, 0]
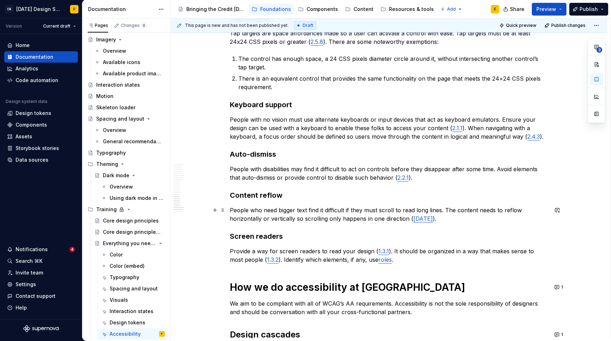
click at [308, 211] on p "People who need bigger text find it difficult if they must scroll to read long …" at bounding box center [389, 214] width 318 height 17
click at [231, 212] on p "People who need bigger text find it difficult if they must scroll to read long …" at bounding box center [389, 214] width 318 height 17
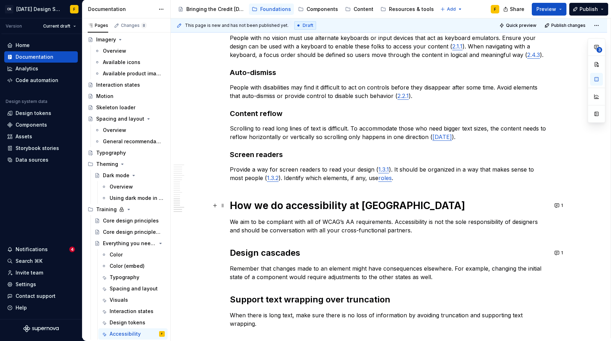
scroll to position [947, 0]
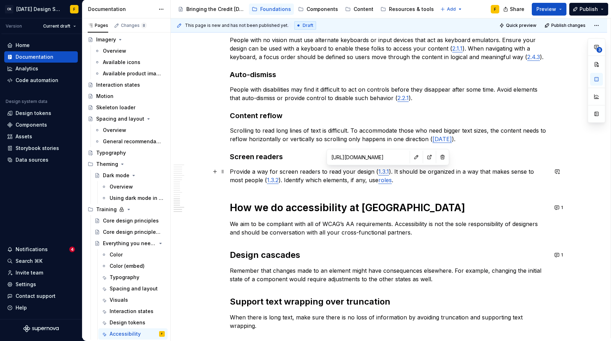
click at [380, 172] on link "1.3.1" at bounding box center [383, 171] width 11 height 7
click at [425, 160] on button "button" at bounding box center [430, 157] width 10 height 10
click at [317, 181] on p "Provide a way for screen readers to read your design ( 1.3.1 ). It should be or…" at bounding box center [389, 175] width 318 height 17
click at [230, 168] on p "Provide a way for screen readers to read your design ( 1.3.1 ). It should be or…" at bounding box center [389, 175] width 318 height 17
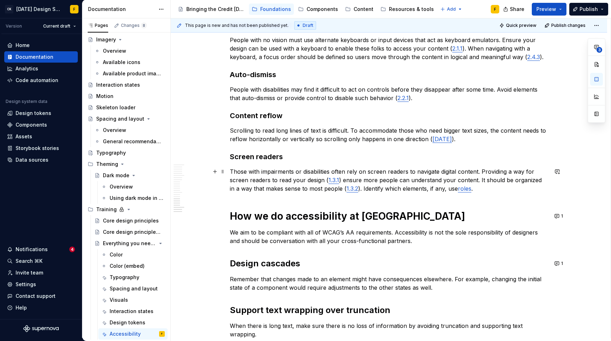
click at [359, 180] on p "Those with impairments or disabilities often rely on screen readers to navigate…" at bounding box center [389, 179] width 318 height 25
click at [417, 178] on p "Those with impairments or disabilities often rely on screen readers to navigate…" at bounding box center [389, 179] width 318 height 25
click at [481, 187] on p "Those with impairments or disabilities often rely on screen readers to navigate…" at bounding box center [389, 179] width 318 height 25
click at [486, 178] on p "Those with impairments or disabilities often rely on screen readers to navigate…" at bounding box center [389, 179] width 318 height 25
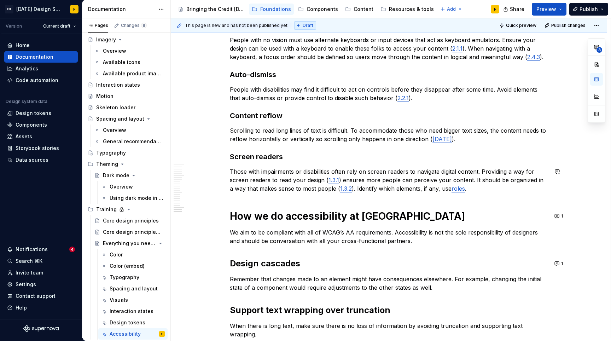
click at [481, 189] on p "Those with impairments or disabilities often rely on screen readers to navigate…" at bounding box center [389, 179] width 318 height 25
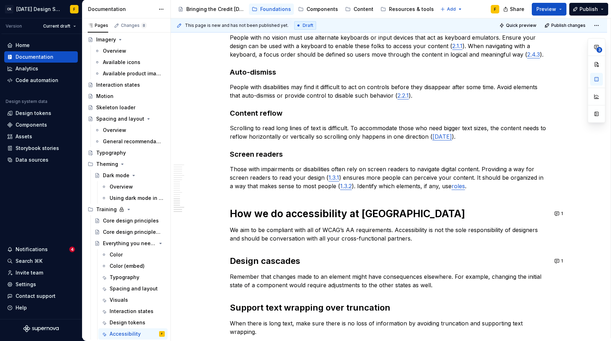
scroll to position [992, 0]
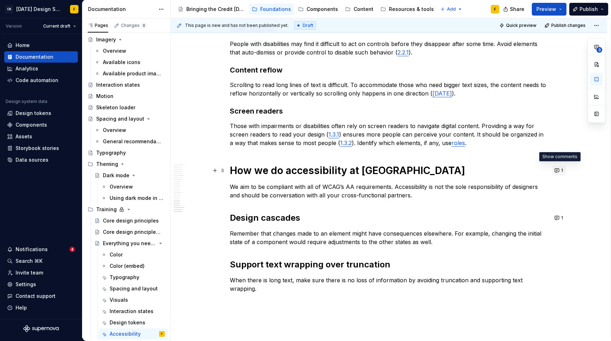
click at [559, 173] on button "1" at bounding box center [559, 171] width 14 height 10
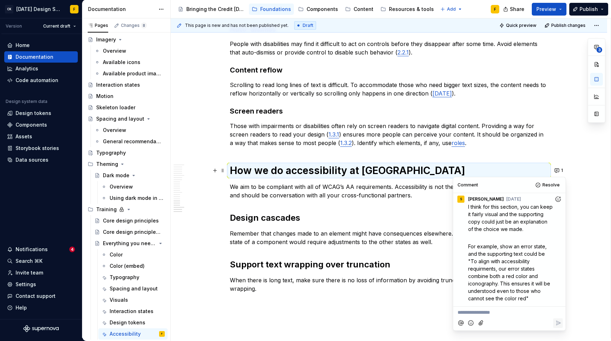
scroll to position [9, 0]
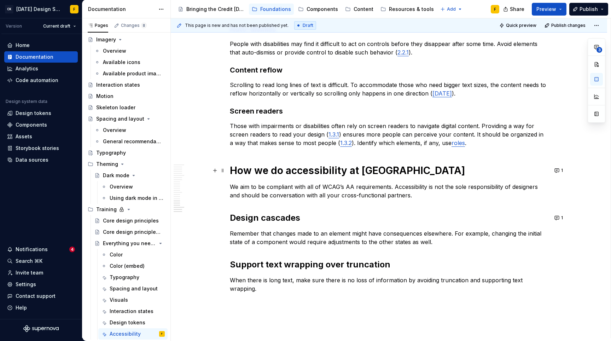
click at [558, 167] on button "1" at bounding box center [559, 171] width 14 height 10
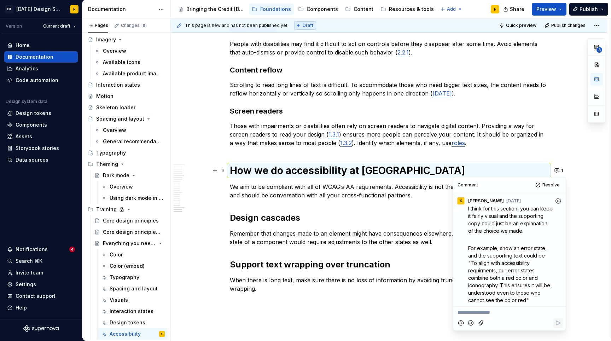
scroll to position [0, 0]
click at [407, 238] on p "Remember that changes made to an element might have consequences elsewhere. For…" at bounding box center [389, 237] width 318 height 17
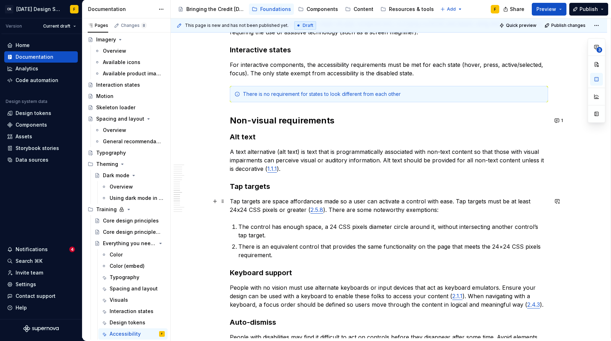
scroll to position [700, 0]
click at [556, 120] on button "1" at bounding box center [559, 120] width 14 height 10
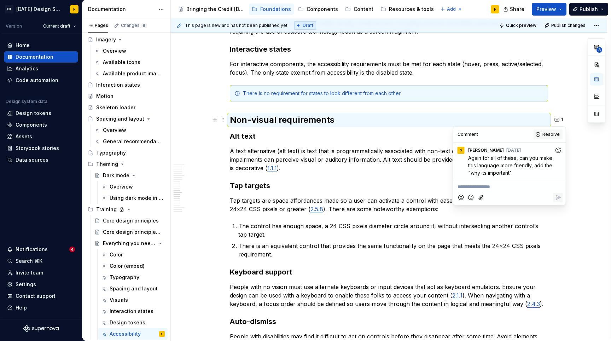
click at [542, 133] on button "Resolve" at bounding box center [548, 134] width 29 height 10
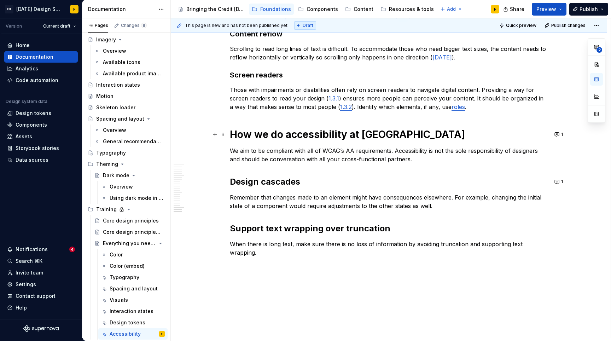
scroll to position [1036, 0]
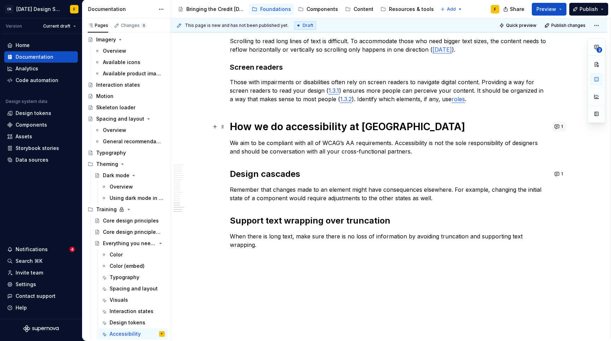
click at [558, 124] on button "1" at bounding box center [559, 127] width 14 height 10
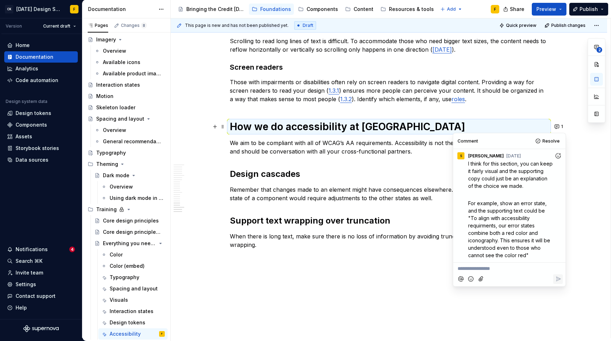
scroll to position [0, 0]
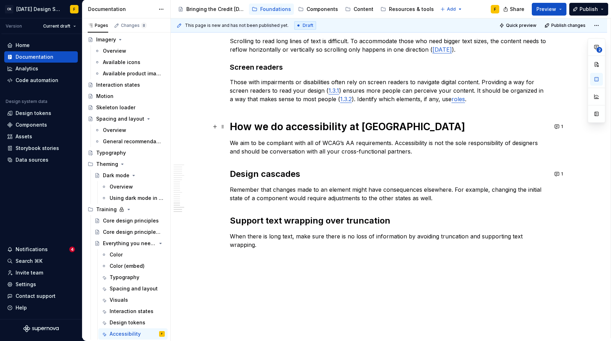
click at [368, 148] on p "We aim to be compliant with all of WCAG’s AA requirements. Accessibility is not…" at bounding box center [389, 147] width 318 height 17
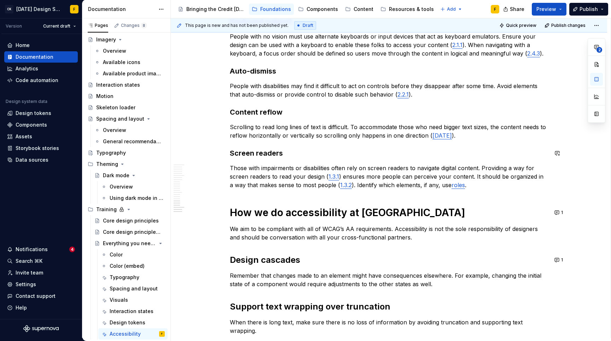
scroll to position [959, 0]
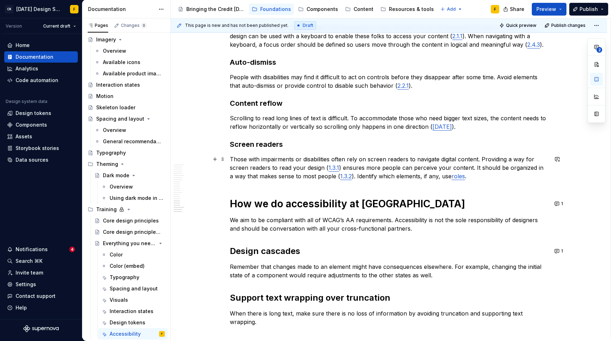
click at [231, 159] on p "Those with impairments or disabilities often rely on screen readers to navigate…" at bounding box center [389, 167] width 318 height 25
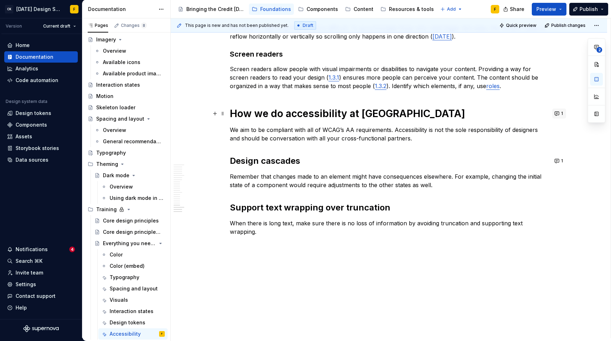
click at [557, 113] on button "1" at bounding box center [559, 114] width 14 height 10
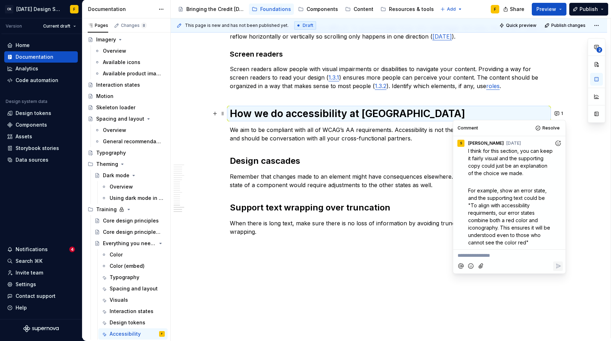
scroll to position [0, 0]
click at [319, 178] on p "Remember that changes made to an element might have consequences elsewhere. For…" at bounding box center [389, 180] width 318 height 17
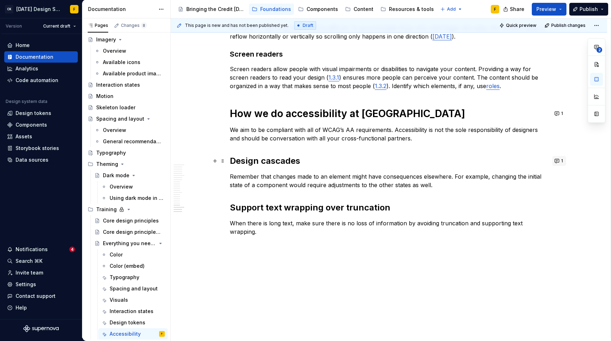
click at [557, 162] on button "1" at bounding box center [559, 161] width 14 height 10
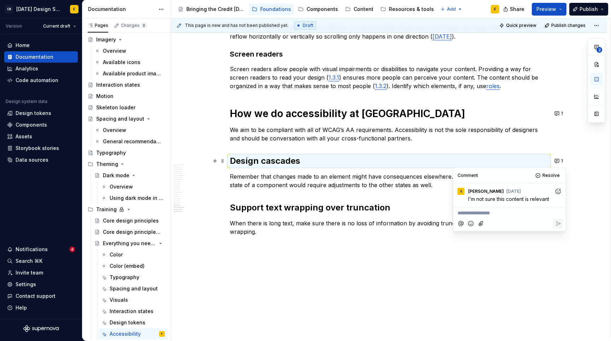
click at [356, 176] on p "Remember that changes made to an element might have consequences elsewhere. For…" at bounding box center [389, 180] width 318 height 17
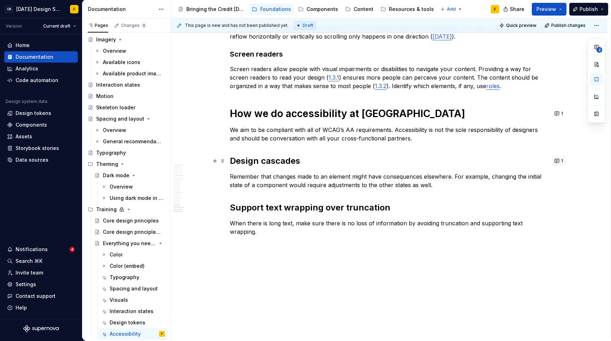
click at [557, 159] on button "1" at bounding box center [559, 161] width 14 height 10
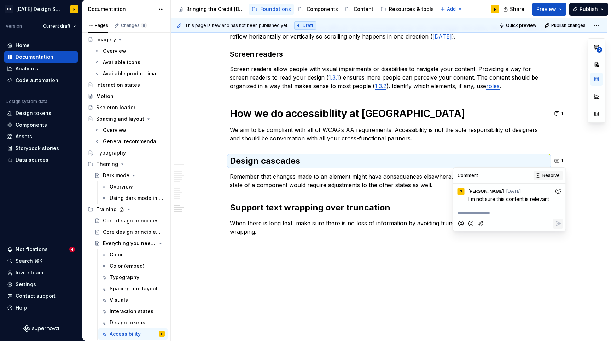
click at [548, 174] on span "Resolve" at bounding box center [551, 176] width 17 height 6
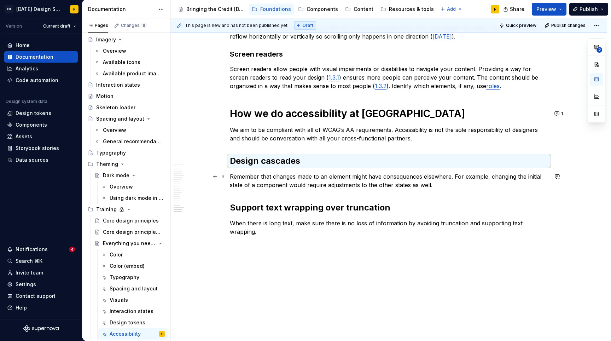
click at [447, 188] on p "Remember that changes made to an element might have consequences elsewhere. For…" at bounding box center [389, 180] width 318 height 17
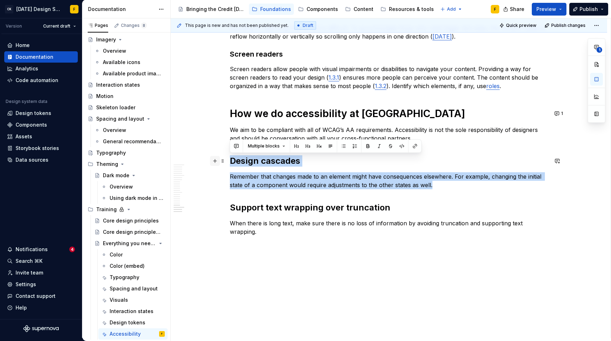
drag, startPoint x: 449, startPoint y: 185, endPoint x: 214, endPoint y: 161, distance: 235.7
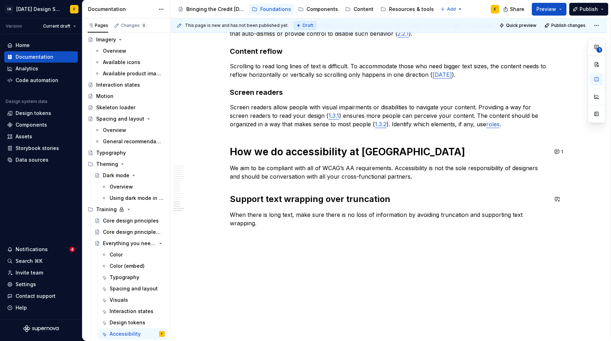
scroll to position [1003, 0]
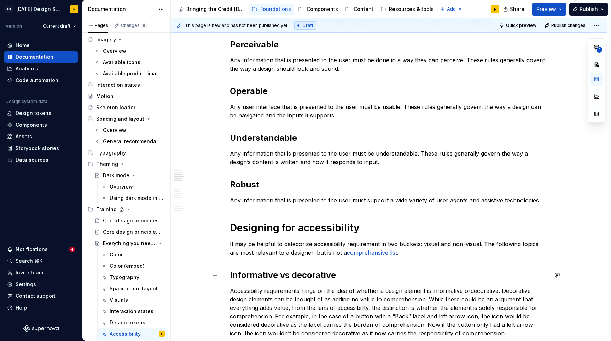
scroll to position [0, 0]
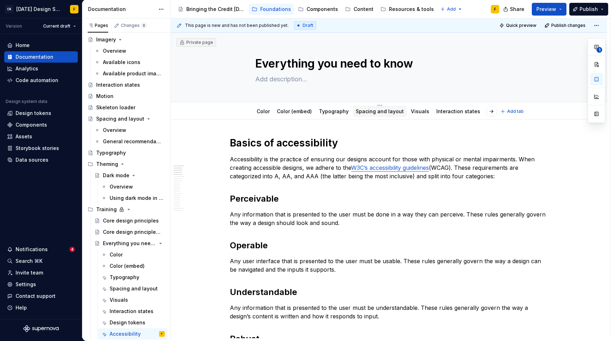
click at [375, 112] on link "Spacing and layout" at bounding box center [380, 111] width 48 height 6
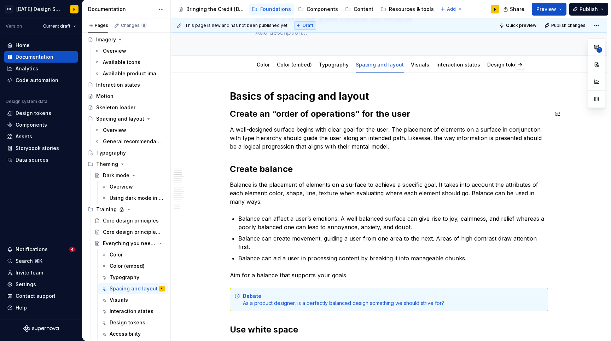
scroll to position [68, 0]
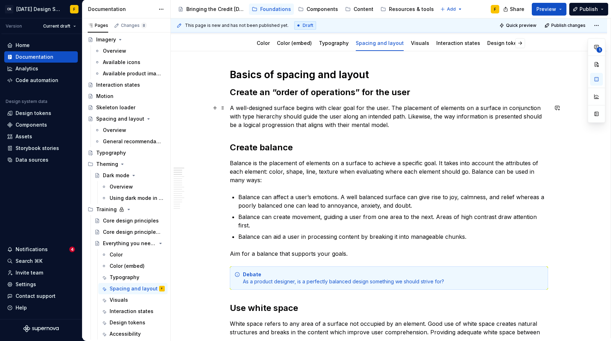
click at [350, 111] on p "A well-designed surface begins with clear goal for the user. The placement of e…" at bounding box center [389, 116] width 318 height 25
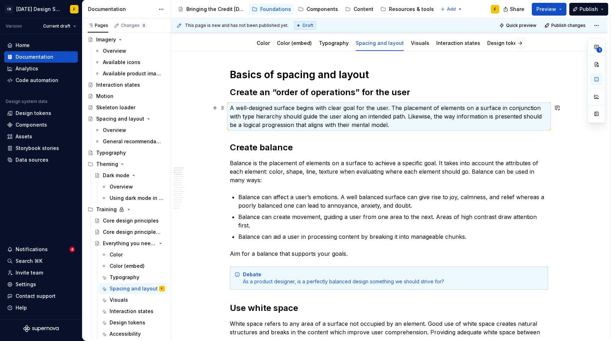
click at [350, 111] on p "A well-designed surface begins with clear goal for the user. The placement of e…" at bounding box center [389, 116] width 318 height 25
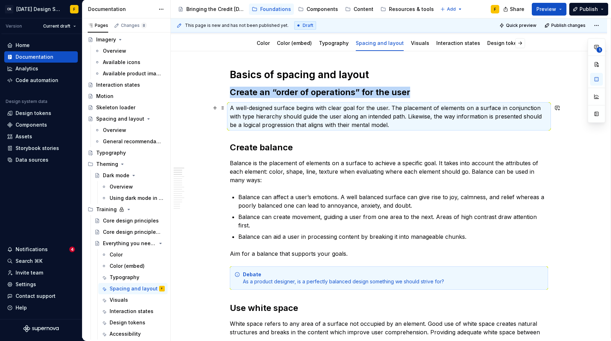
click at [350, 111] on p "A well-designed surface begins with clear goal for the user. The placement of e…" at bounding box center [389, 116] width 318 height 25
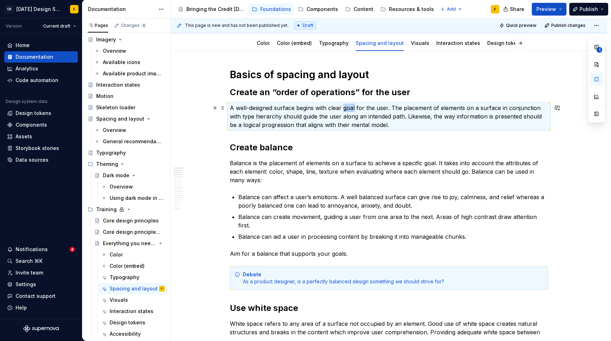
click at [350, 111] on p "A well-designed surface begins with clear goal for the user. The placement of e…" at bounding box center [389, 116] width 318 height 25
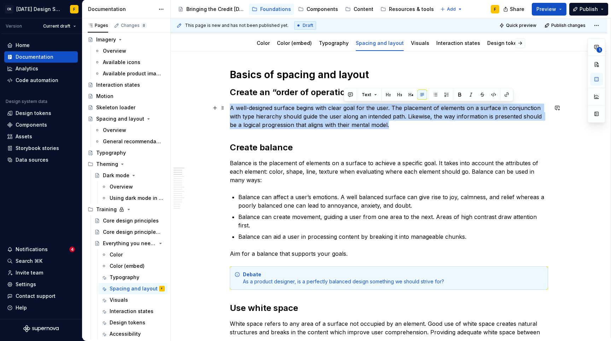
click at [350, 111] on p "A well-designed surface begins with clear goal for the user. The placement of e…" at bounding box center [389, 116] width 318 height 25
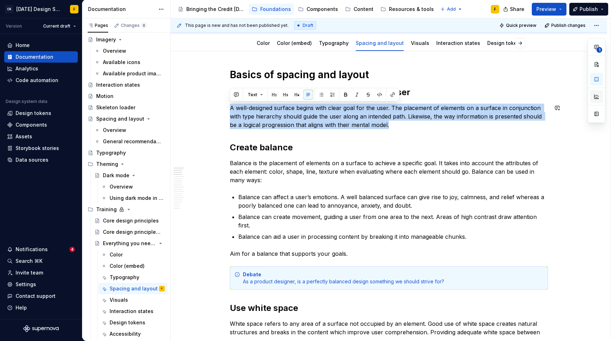
copy p "A well-designed surface begins with clear goal for the user. The placement of e…"
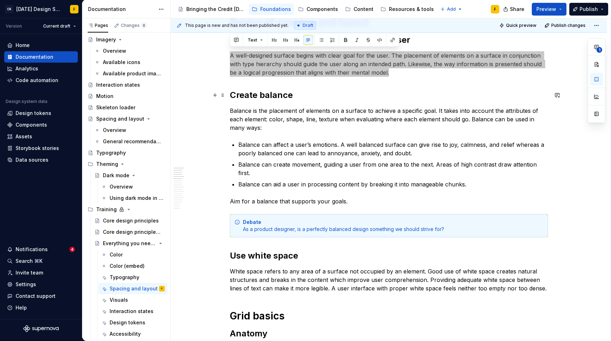
scroll to position [123, 0]
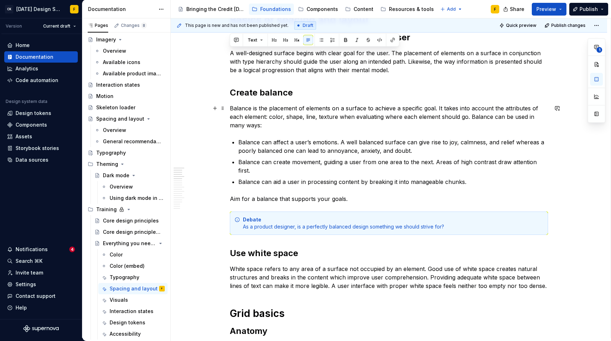
click at [442, 122] on p "Balance is the placement of elements on a surface to achieve a specific goal. I…" at bounding box center [389, 116] width 318 height 25
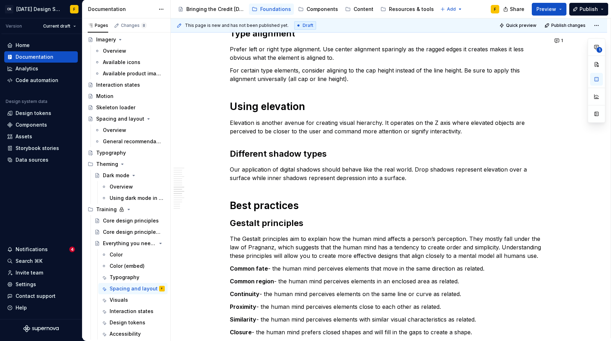
scroll to position [675, 0]
click at [281, 121] on p "Elevation is another avenue for creating visual hierarchy. It operates on the Z…" at bounding box center [389, 126] width 318 height 17
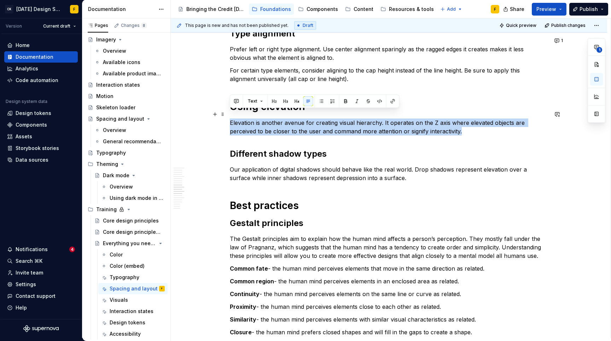
click at [281, 121] on p "Elevation is another avenue for creating visual hierarchy. It operates on the Z…" at bounding box center [389, 126] width 318 height 17
copy p "Elevation is another avenue for creating visual hierarchy. It operates on the Z…"
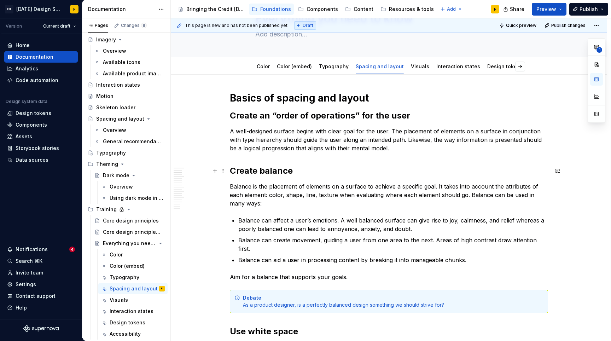
scroll to position [51, 0]
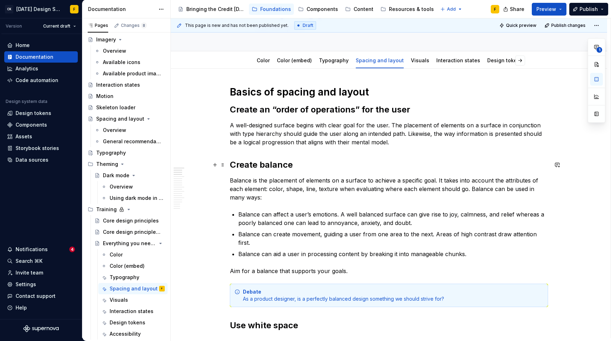
click at [272, 166] on h2 "Create balance" at bounding box center [389, 164] width 318 height 11
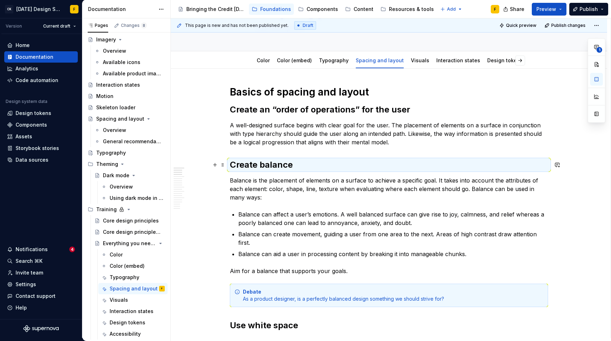
click at [272, 166] on h2 "Create balance" at bounding box center [389, 164] width 318 height 11
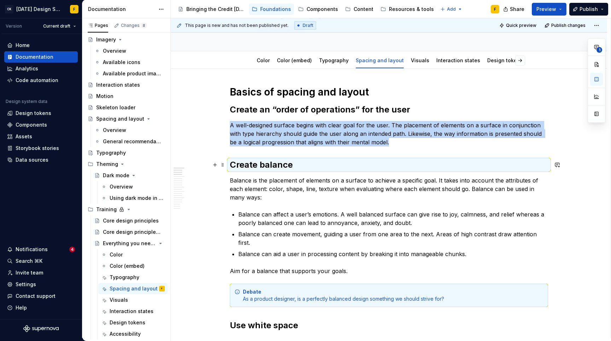
click at [283, 164] on h2 "Create balance" at bounding box center [389, 164] width 318 height 11
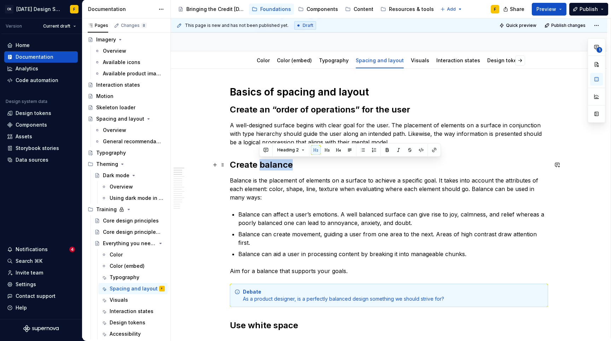
click at [283, 164] on h2 "Create balance" at bounding box center [389, 164] width 318 height 11
click at [287, 164] on h2 "Create balance" at bounding box center [389, 164] width 318 height 11
drag, startPoint x: 296, startPoint y: 163, endPoint x: 231, endPoint y: 167, distance: 64.9
click at [231, 167] on h2 "Create balance" at bounding box center [389, 164] width 318 height 11
copy h2 "Create balance"
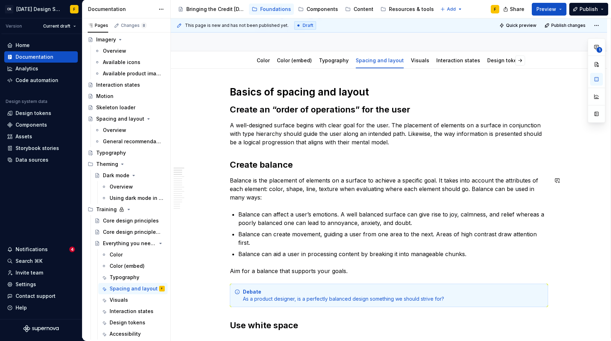
click at [449, 163] on h2 "Create balance" at bounding box center [389, 164] width 318 height 11
click at [451, 161] on h2 "Create balance" at bounding box center [389, 164] width 318 height 11
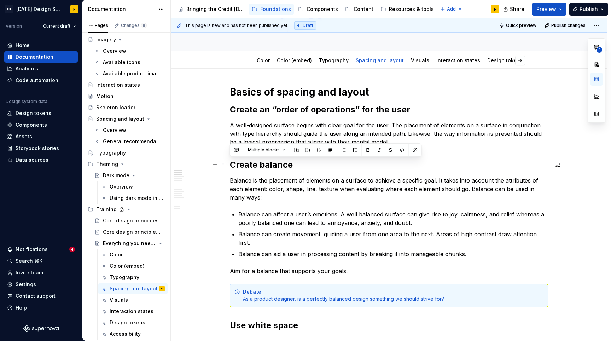
click at [451, 161] on h2 "Create balance" at bounding box center [389, 164] width 318 height 11
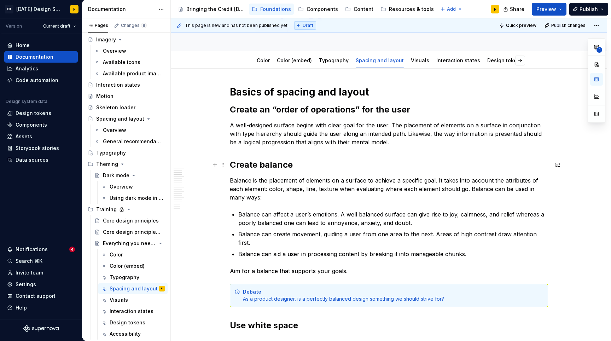
click at [451, 161] on h2 "Create balance" at bounding box center [389, 164] width 318 height 11
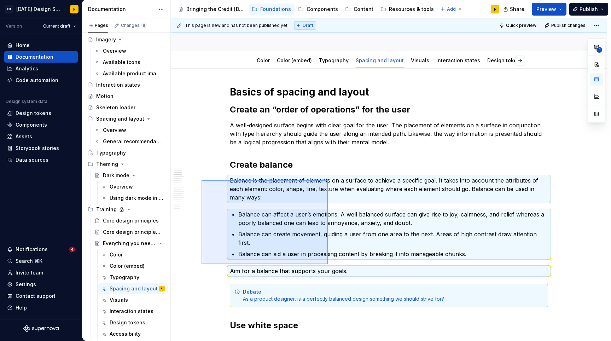
drag, startPoint x: 202, startPoint y: 180, endPoint x: 328, endPoint y: 264, distance: 151.8
click at [328, 264] on div "This page is new and has not been published yet. Draft Quick preview Publish ch…" at bounding box center [391, 178] width 440 height 320
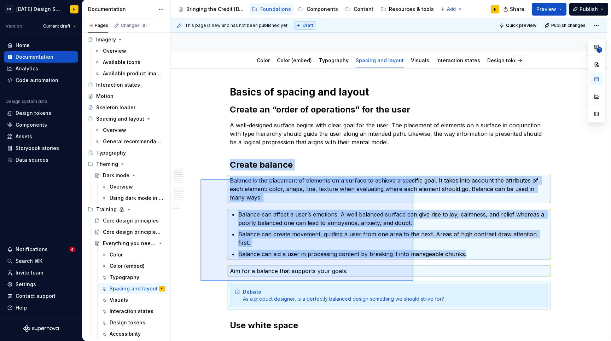
drag, startPoint x: 201, startPoint y: 179, endPoint x: 413, endPoint y: 281, distance: 235.7
click at [413, 281] on div "This page is new and has not been published yet. Draft Quick preview Publish ch…" at bounding box center [391, 178] width 440 height 320
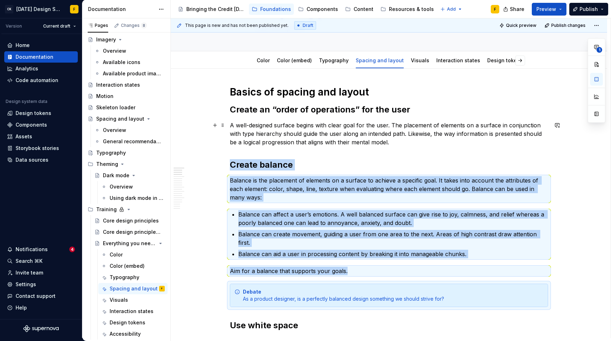
click at [271, 290] on div "Debate As a product designer, is a perfectly balanced design something we shoul…" at bounding box center [393, 295] width 301 height 14
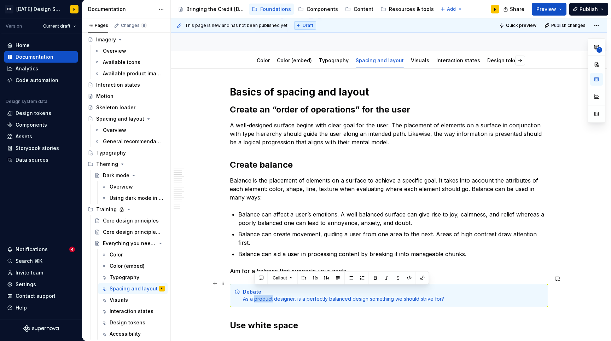
click at [271, 290] on div "Debate As a product designer, is a perfectly balanced design something we shoul…" at bounding box center [393, 295] width 301 height 14
copy div "As a product designer, is a perfectly balanced design something we should striv…"
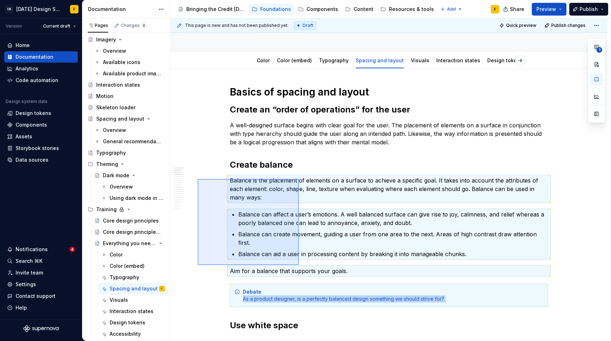
drag, startPoint x: 198, startPoint y: 179, endPoint x: 299, endPoint y: 265, distance: 132.7
click at [299, 265] on div "This page is new and has not been published yet. Draft Quick preview Publish ch…" at bounding box center [391, 178] width 440 height 320
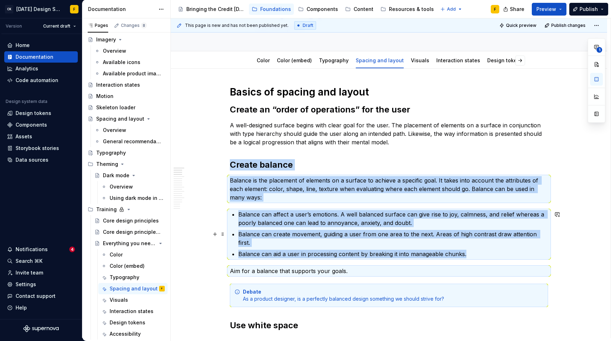
copy div "Create balance Balance is the placement of elements on a surface to achieve a s…"
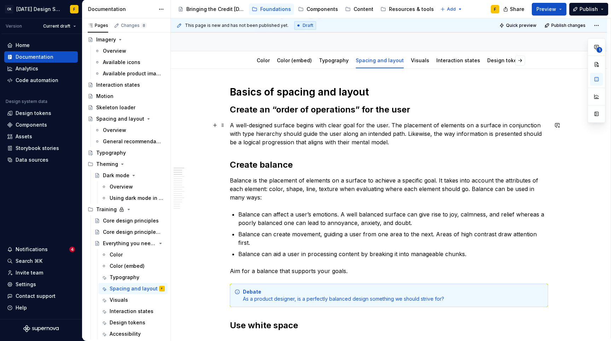
click at [425, 146] on p "A well-designed surface begins with clear goal for the user. The placement of e…" at bounding box center [389, 133] width 318 height 25
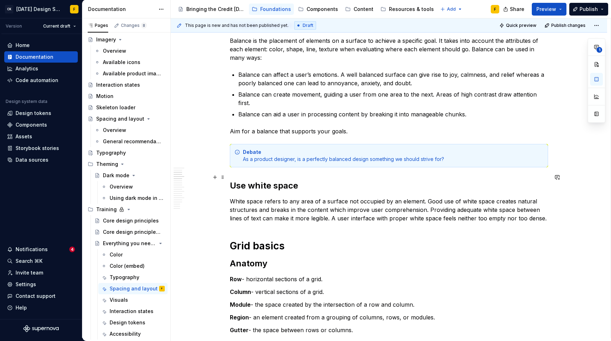
click at [271, 180] on h2 "Use white space" at bounding box center [389, 185] width 318 height 11
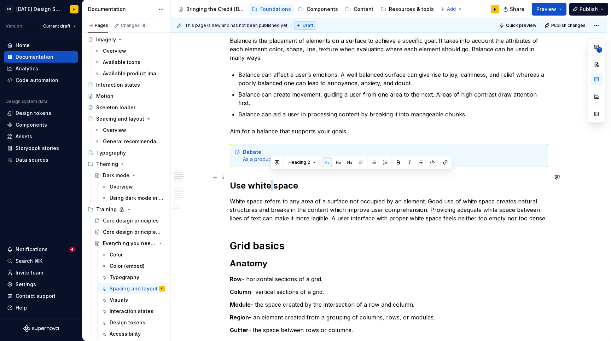
click at [271, 180] on h2 "Use white space" at bounding box center [389, 185] width 318 height 11
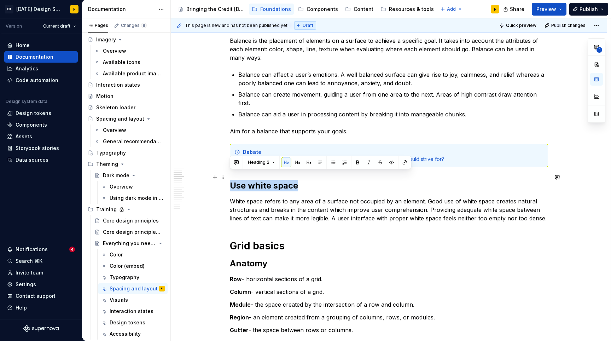
click at [271, 180] on h2 "Use white space" at bounding box center [389, 185] width 318 height 11
copy h2 "Use white space"
click at [367, 197] on p "White space refers to any area of a surface not occupied by an element. Good us…" at bounding box center [389, 209] width 318 height 25
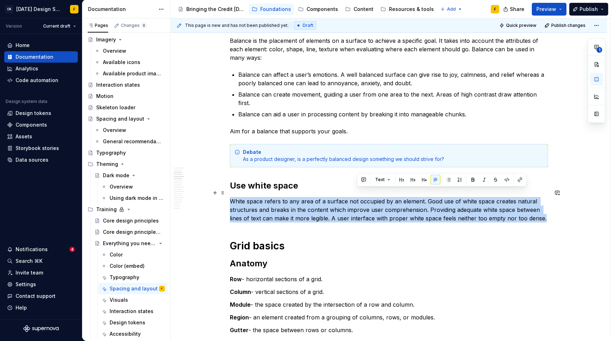
click at [367, 197] on p "White space refers to any area of a surface not occupied by an element. Good us…" at bounding box center [389, 209] width 318 height 25
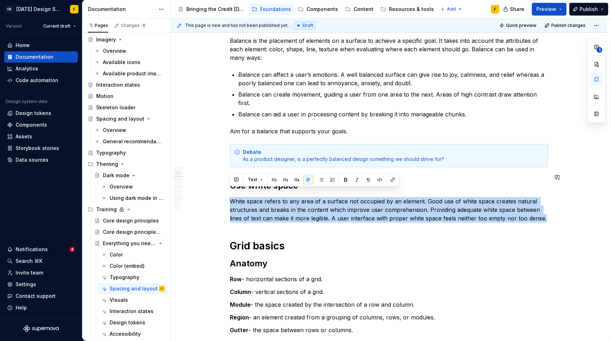
copy p "White space refers to any area of a surface not occupied by an element. Good us…"
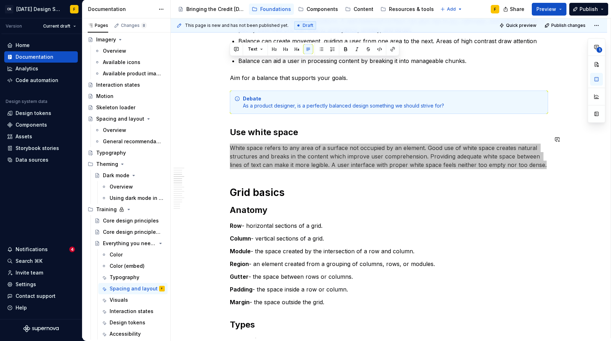
scroll to position [357, 0]
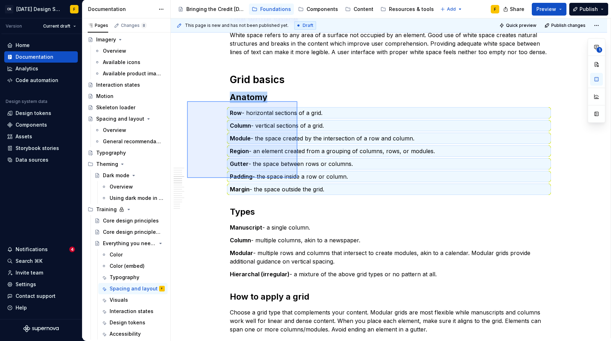
drag, startPoint x: 188, startPoint y: 101, endPoint x: 297, endPoint y: 178, distance: 133.5
click at [297, 178] on div "This page is new and has not been published yet. Draft Quick preview Publish ch…" at bounding box center [391, 178] width 440 height 320
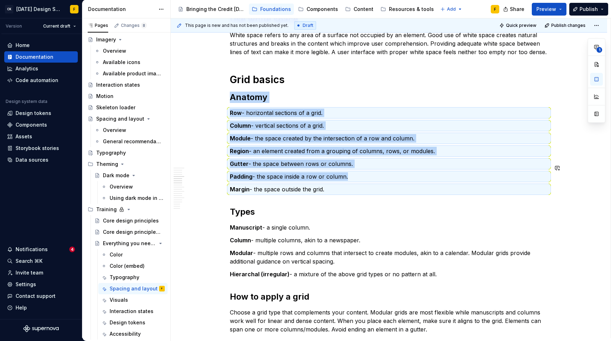
copy div "Anatomy Row - horizontal sections of a grid. Column - vertical sections of a gr…"
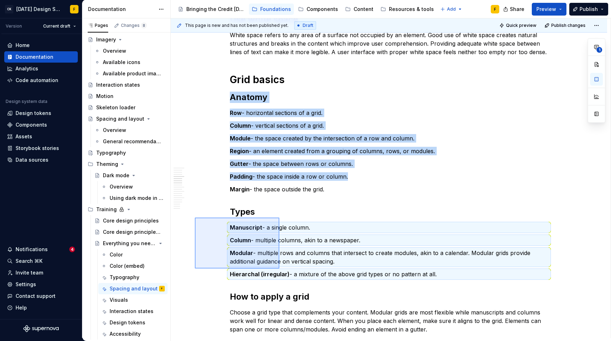
drag, startPoint x: 195, startPoint y: 218, endPoint x: 279, endPoint y: 268, distance: 98.7
click at [279, 268] on div "This page is new and has not been published yet. Draft Quick preview Publish ch…" at bounding box center [391, 178] width 440 height 320
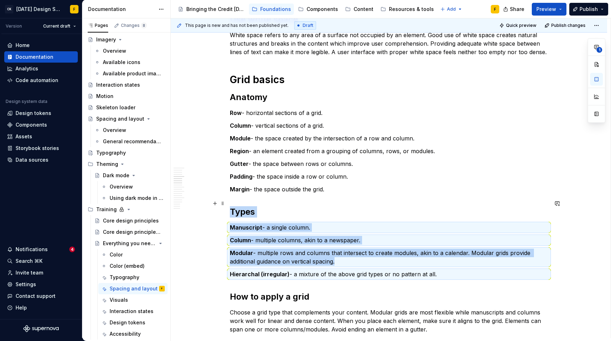
copy div "Types Manuscript - a single column. Column - multiple columns, akin to a newspa…"
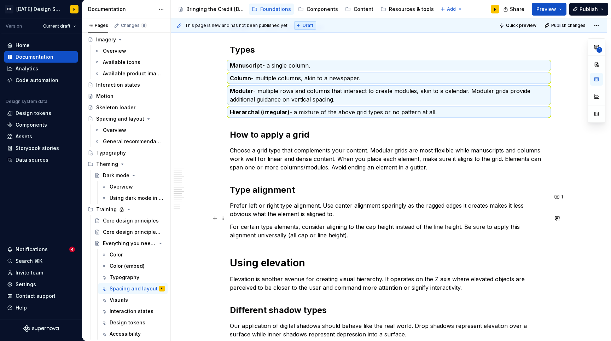
scroll to position [518, 0]
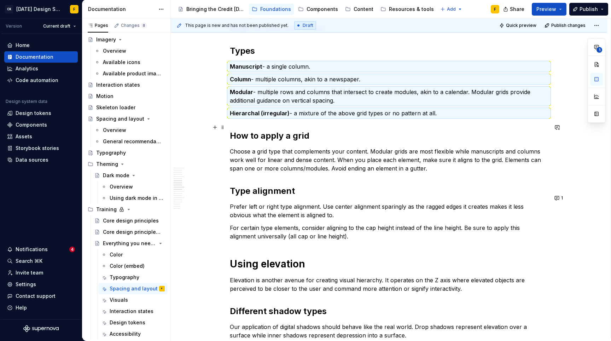
click at [250, 130] on h2 "How to apply a grid" at bounding box center [389, 135] width 318 height 11
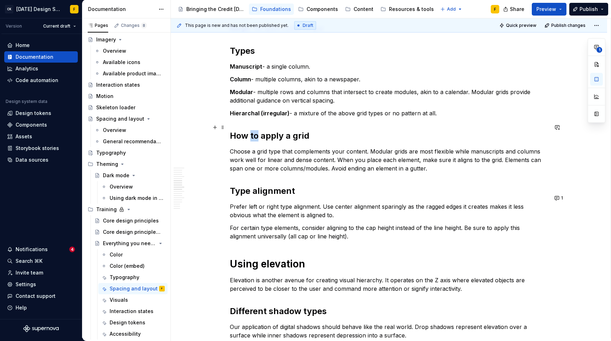
click at [250, 130] on h2 "How to apply a grid" at bounding box center [389, 135] width 318 height 11
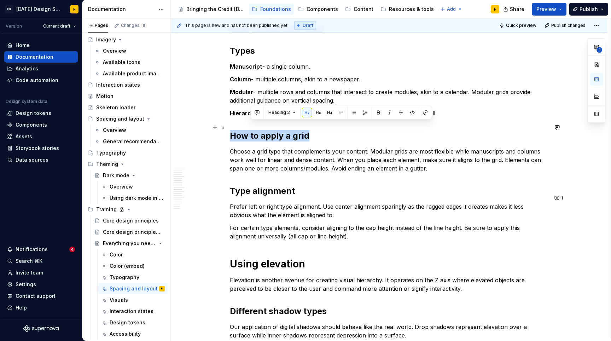
click at [250, 130] on h2 "How to apply a grid" at bounding box center [389, 135] width 318 height 11
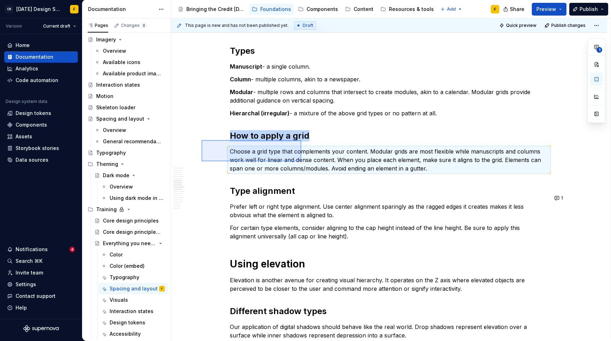
drag, startPoint x: 202, startPoint y: 140, endPoint x: 301, endPoint y: 161, distance: 102.0
click at [301, 161] on div "This page is new and has not been published yet. Draft Quick preview Publish ch…" at bounding box center [391, 178] width 440 height 320
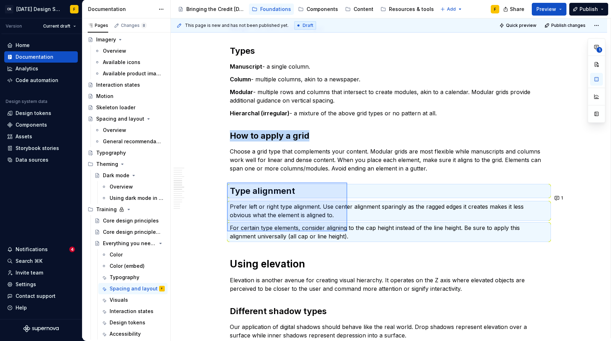
drag, startPoint x: 227, startPoint y: 183, endPoint x: 347, endPoint y: 231, distance: 129.8
click at [347, 231] on div "This page is new and has not been published yet. Draft Quick preview Publish ch…" at bounding box center [391, 178] width 440 height 320
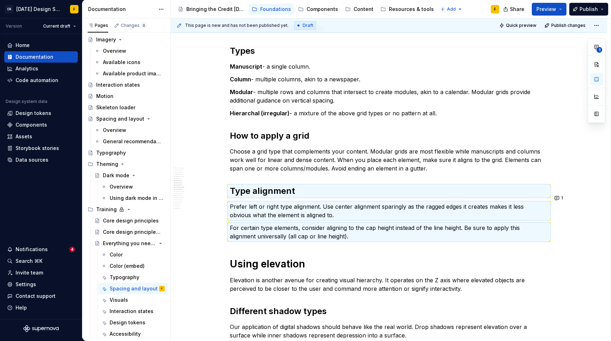
scroll to position [587, 0]
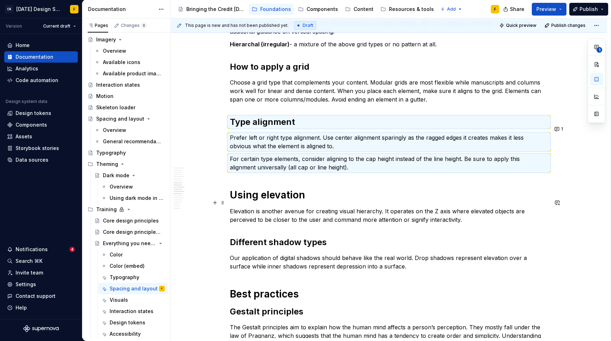
click at [286, 237] on h2 "Different shadow types" at bounding box center [389, 242] width 318 height 11
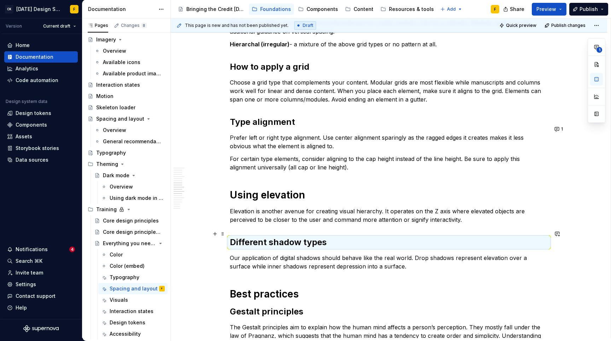
click at [286, 237] on h2 "Different shadow types" at bounding box center [389, 242] width 318 height 11
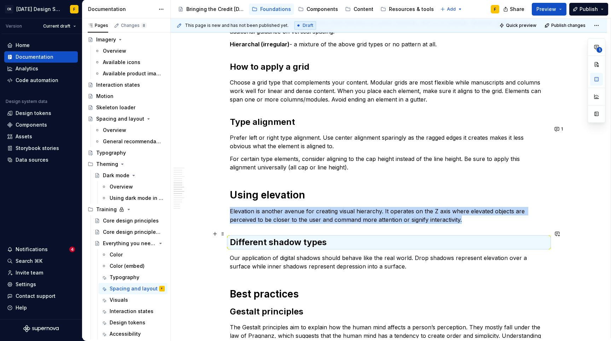
click at [286, 237] on h2 "Different shadow types" at bounding box center [389, 242] width 318 height 11
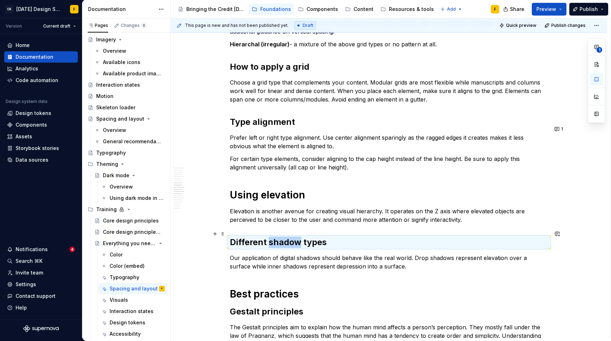
click at [286, 237] on h2 "Different shadow types" at bounding box center [389, 242] width 318 height 11
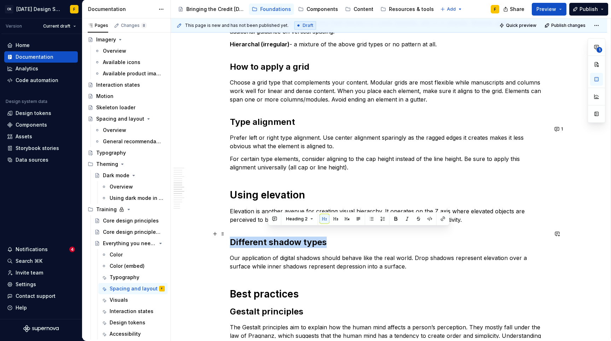
click at [286, 237] on h2 "Different shadow types" at bounding box center [389, 242] width 318 height 11
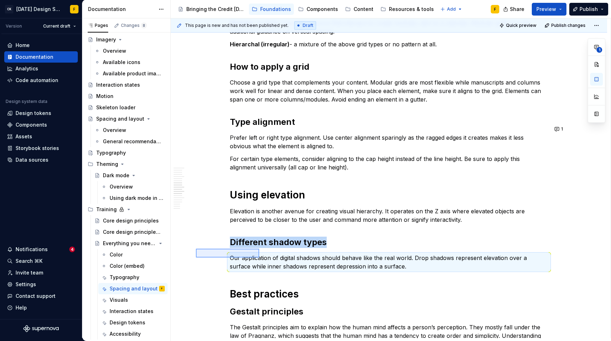
drag, startPoint x: 196, startPoint y: 249, endPoint x: 259, endPoint y: 257, distance: 63.9
click at [259, 257] on div "This page is new and has not been published yet. Draft Quick preview Publish ch…" at bounding box center [391, 178] width 440 height 320
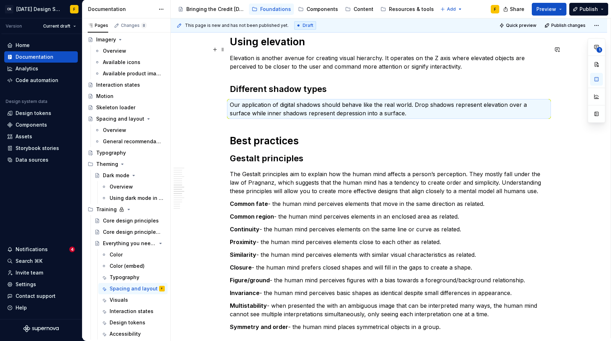
scroll to position [804, 0]
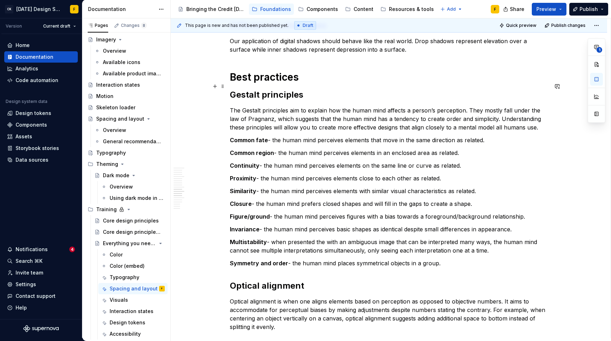
click at [243, 89] on h2 "Gestalt principles" at bounding box center [389, 94] width 318 height 11
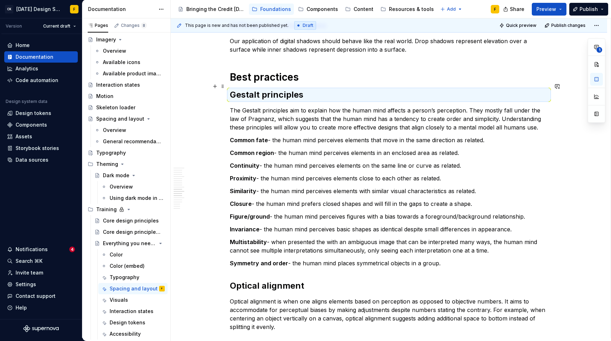
click at [243, 89] on h2 "Gestalt principles" at bounding box center [389, 94] width 318 height 11
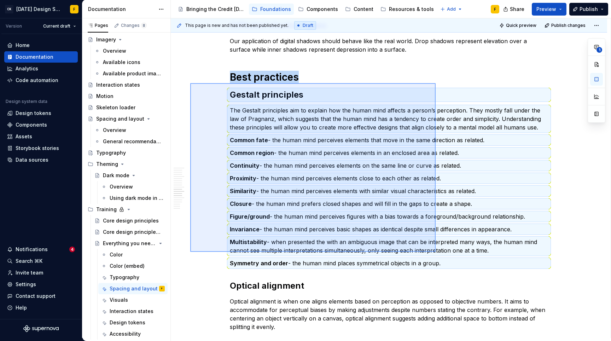
drag, startPoint x: 190, startPoint y: 83, endPoint x: 436, endPoint y: 252, distance: 297.9
click at [436, 252] on div "This page is new and has not been published yet. Draft Quick preview Publish ch…" at bounding box center [391, 178] width 440 height 320
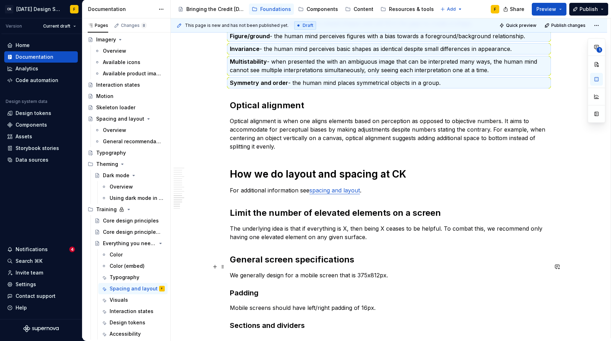
scroll to position [975, 0]
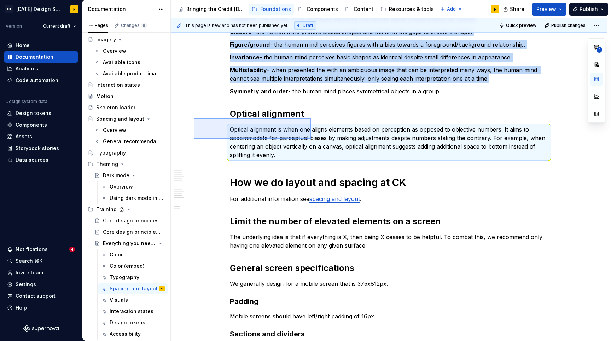
drag, startPoint x: 194, startPoint y: 118, endPoint x: 311, endPoint y: 139, distance: 119.3
click at [311, 139] on div "This page is new and has not been published yet. Draft Quick preview Publish ch…" at bounding box center [391, 178] width 440 height 320
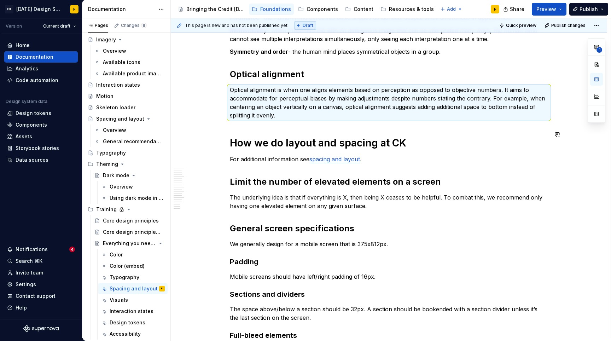
scroll to position [1015, 0]
click at [277, 155] on p "For additional information see spacing and layout ." at bounding box center [389, 159] width 318 height 8
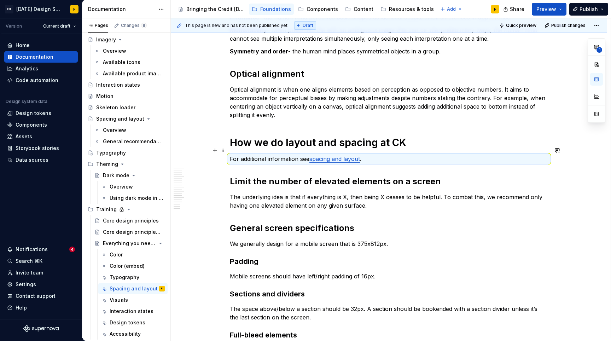
click at [277, 155] on p "For additional information see spacing and layout ." at bounding box center [389, 159] width 318 height 8
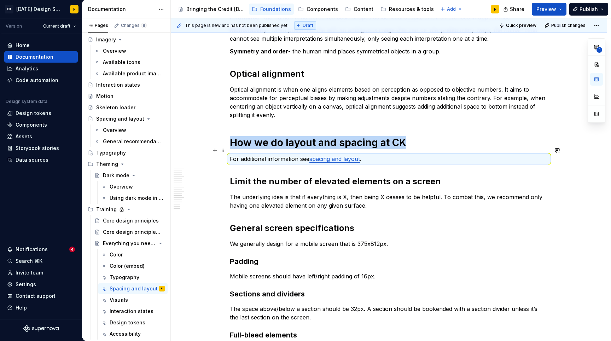
click at [277, 155] on p "For additional information see spacing and layout ." at bounding box center [389, 159] width 318 height 8
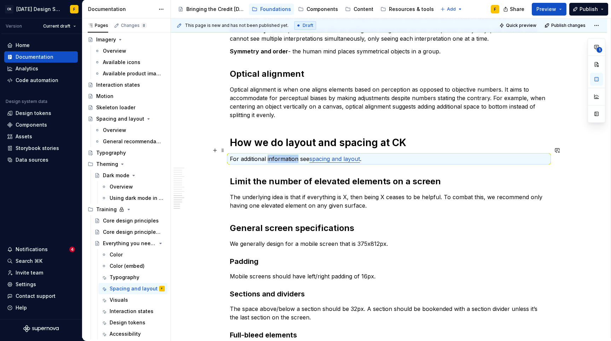
click at [277, 155] on p "For additional information see spacing and layout ." at bounding box center [389, 159] width 318 height 8
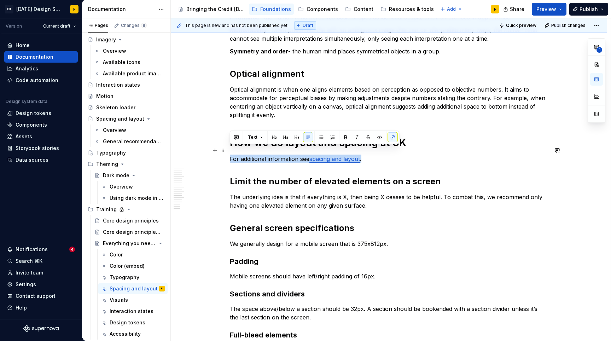
click at [277, 155] on p "For additional information see spacing and layout ." at bounding box center [389, 159] width 318 height 8
type textarea "*"
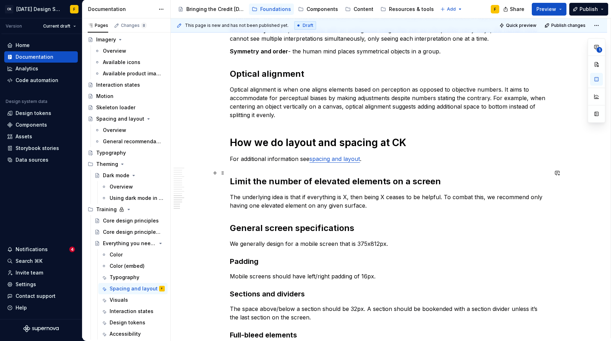
click at [239, 176] on h2 "Limit the number of elevated elements on a screen" at bounding box center [389, 181] width 318 height 11
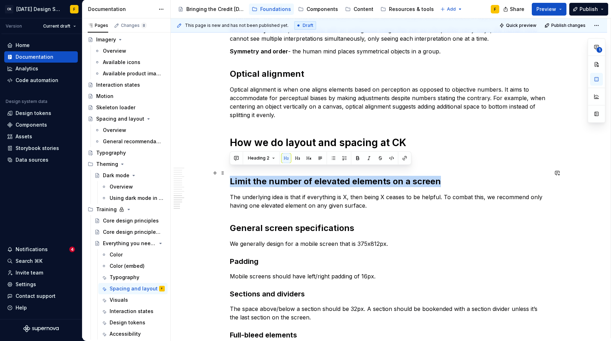
click at [239, 176] on h2 "Limit the number of elevated elements on a screen" at bounding box center [389, 181] width 318 height 11
click at [279, 193] on p "The underlying idea is that if everything is X, then being X ceases to be helpf…" at bounding box center [389, 201] width 318 height 17
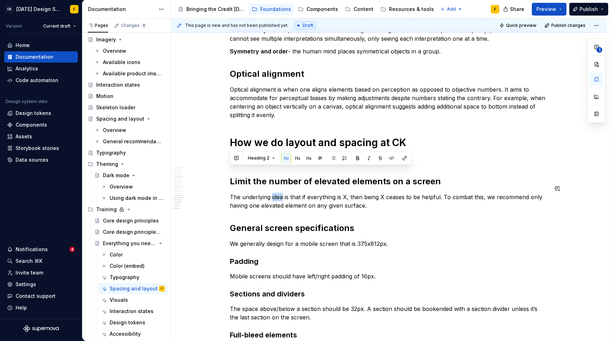
click at [279, 193] on p "The underlying idea is that if everything is X, then being X ceases to be helpf…" at bounding box center [389, 201] width 318 height 17
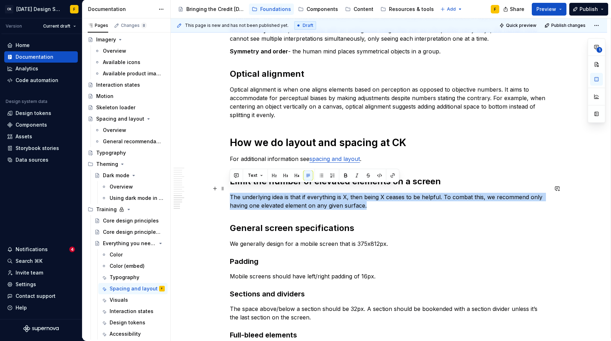
click at [279, 193] on p "The underlying idea is that if everything is X, then being X ceases to be helpf…" at bounding box center [389, 201] width 318 height 17
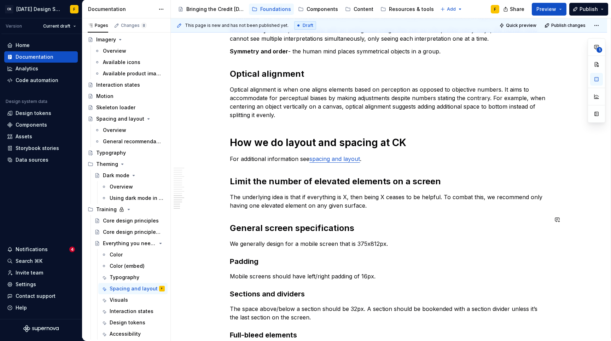
click at [475, 197] on p "The underlying idea is that if everything is X, then being X ceases to be helpf…" at bounding box center [389, 201] width 318 height 17
click at [476, 176] on h2 "Limit the number of elevated elements on a screen" at bounding box center [389, 181] width 318 height 11
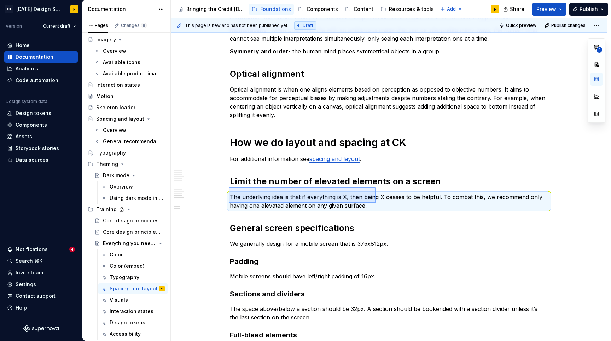
drag, startPoint x: 229, startPoint y: 187, endPoint x: 376, endPoint y: 203, distance: 147.6
click at [376, 203] on div "This page is new and has not been published yet. Draft Quick preview Publish ch…" at bounding box center [391, 178] width 440 height 320
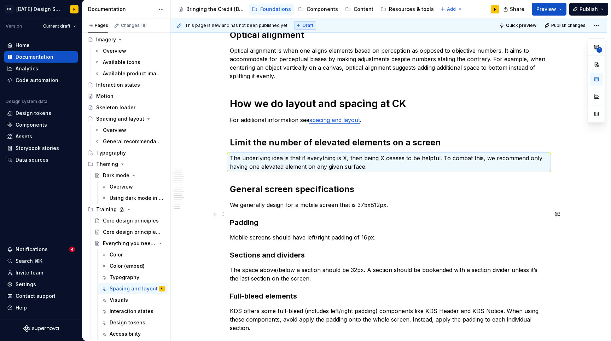
scroll to position [1064, 0]
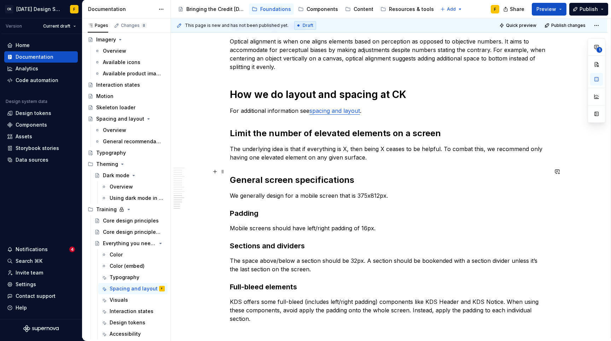
click at [322, 174] on h2 "General screen specifications" at bounding box center [389, 179] width 318 height 11
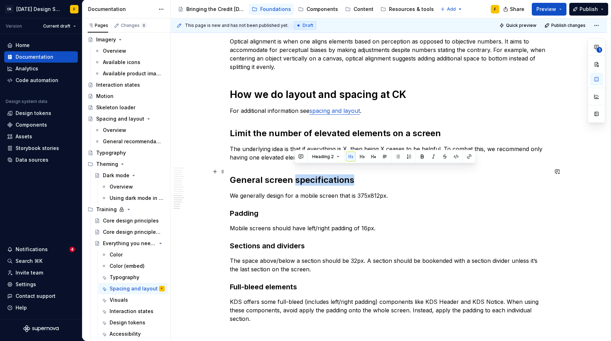
click at [322, 174] on h2 "General screen specifications" at bounding box center [389, 179] width 318 height 11
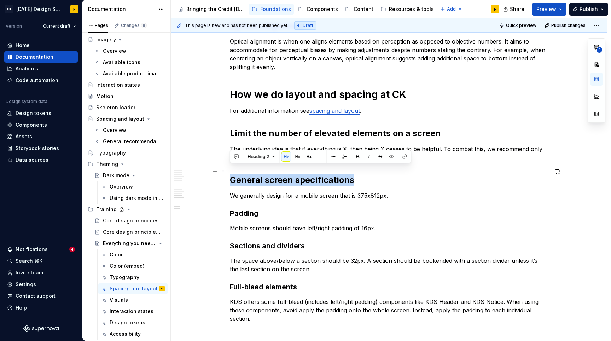
click at [322, 174] on h2 "General screen specifications" at bounding box center [389, 179] width 318 height 11
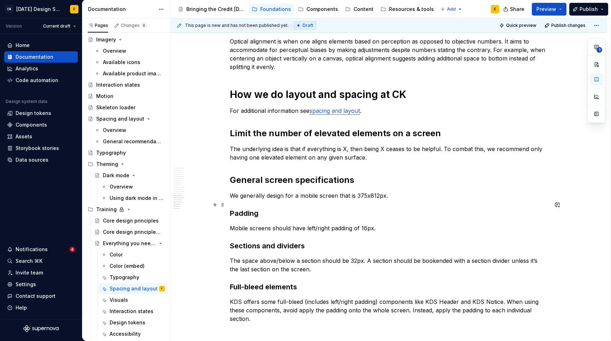
click at [245, 208] on h3 "Padding" at bounding box center [389, 213] width 318 height 10
click at [265, 174] on h2 "General screen specifications" at bounding box center [389, 179] width 318 height 11
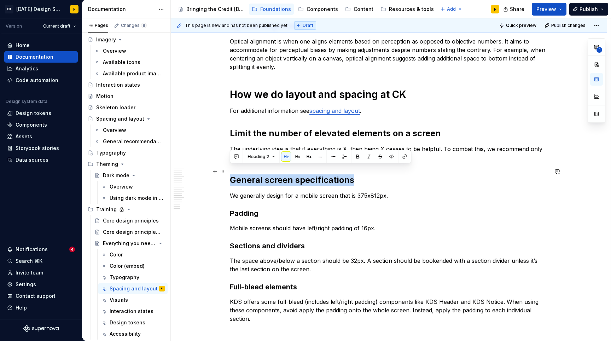
click at [265, 174] on h2 "General screen specifications" at bounding box center [389, 179] width 318 height 11
click at [249, 208] on h3 "Padding" at bounding box center [389, 213] width 318 height 10
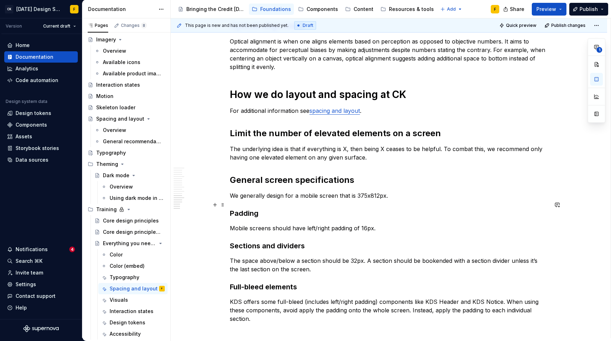
click at [249, 208] on h3 "Padding" at bounding box center [389, 213] width 318 height 10
click at [267, 174] on h2 "General screen specifications" at bounding box center [389, 179] width 318 height 11
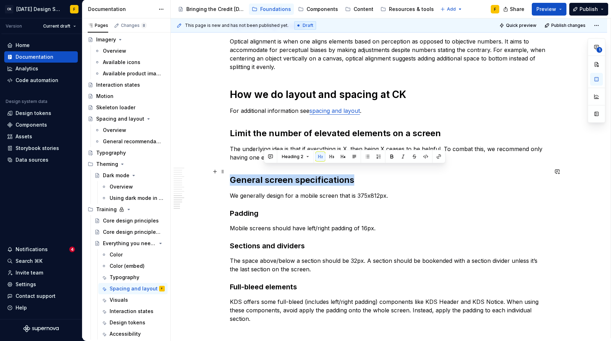
click at [267, 174] on h2 "General screen specifications" at bounding box center [389, 179] width 318 height 11
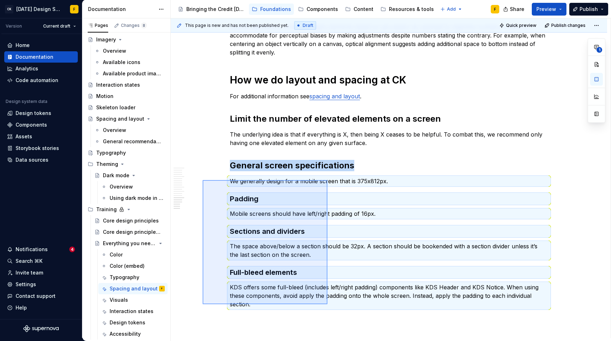
drag, startPoint x: 203, startPoint y: 185, endPoint x: 328, endPoint y: 304, distance: 172.9
click at [328, 304] on div "This page is new and has not been published yet. Draft Quick preview Publish ch…" at bounding box center [391, 178] width 440 height 320
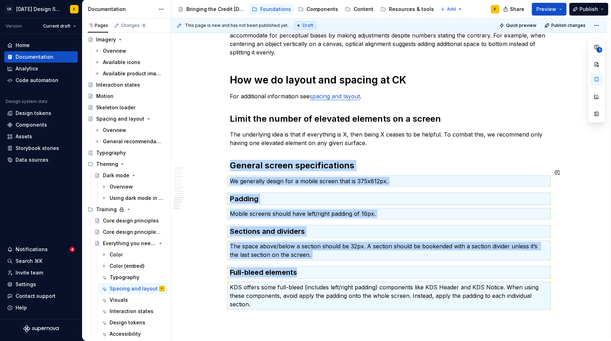
scroll to position [1078, 0]
click at [246, 193] on h3 "Padding" at bounding box center [389, 198] width 318 height 10
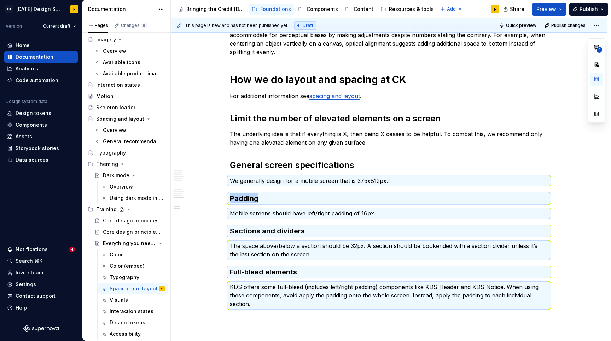
click at [246, 193] on h3 "Padding" at bounding box center [389, 198] width 318 height 10
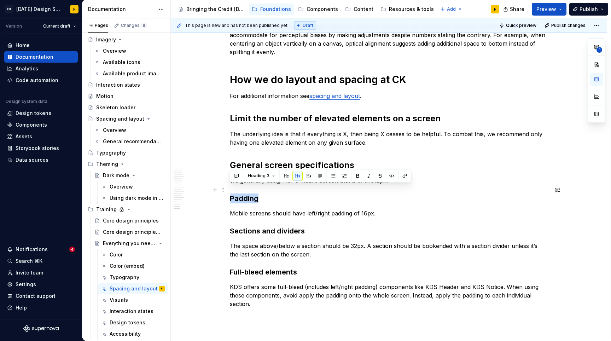
click at [264, 193] on h3 "Padding" at bounding box center [389, 198] width 318 height 10
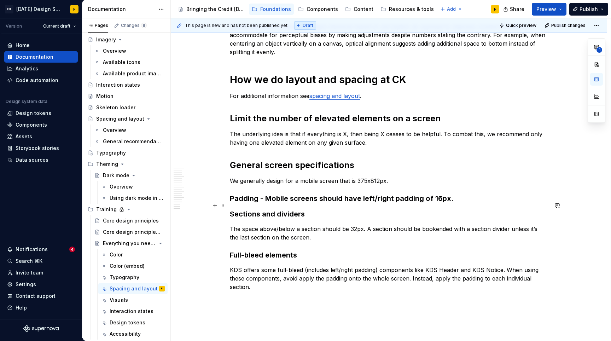
click at [315, 209] on h3 "Sections and dividers" at bounding box center [389, 214] width 318 height 10
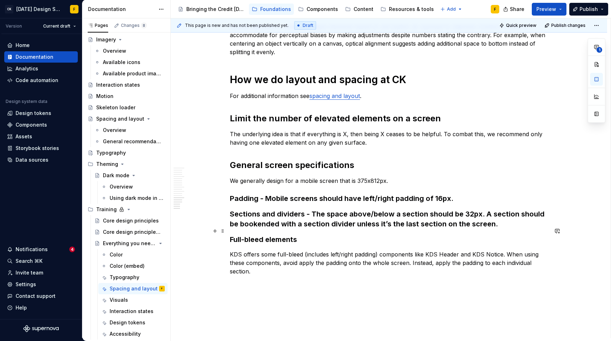
click at [309, 234] on h3 "Full-bleed elements" at bounding box center [389, 239] width 318 height 10
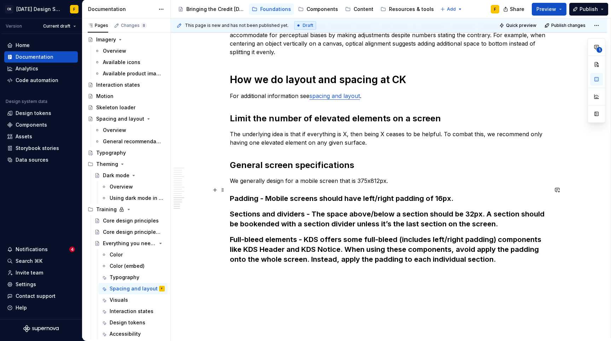
click at [266, 193] on h3 "Padding - Mobile screens should have left/right padding of 16px." at bounding box center [389, 198] width 318 height 10
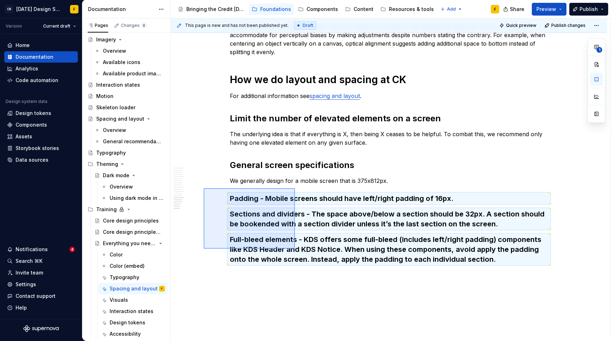
drag, startPoint x: 204, startPoint y: 188, endPoint x: 297, endPoint y: 245, distance: 109.6
click at [295, 249] on div "This page is new and has not been published yet. Draft Quick preview Publish ch…" at bounding box center [391, 178] width 440 height 320
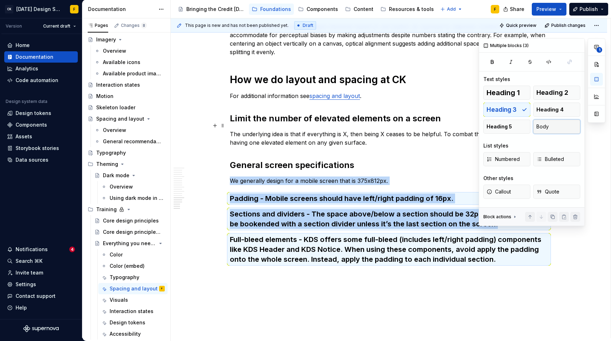
click at [542, 122] on button "Body" at bounding box center [556, 127] width 47 height 14
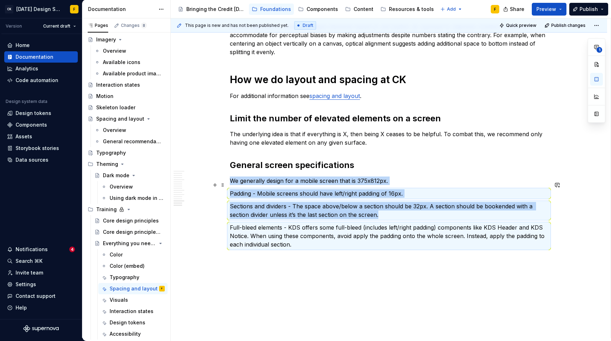
click at [244, 189] on p "Padding - Mobile screens should have left/right padding of 16px." at bounding box center [389, 193] width 318 height 8
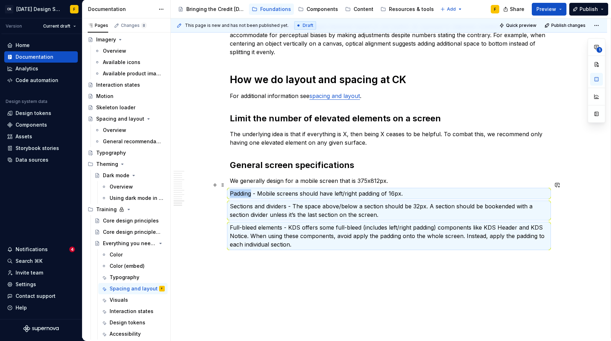
click at [244, 189] on p "Padding - Mobile screens should have left/right padding of 16px." at bounding box center [389, 193] width 318 height 8
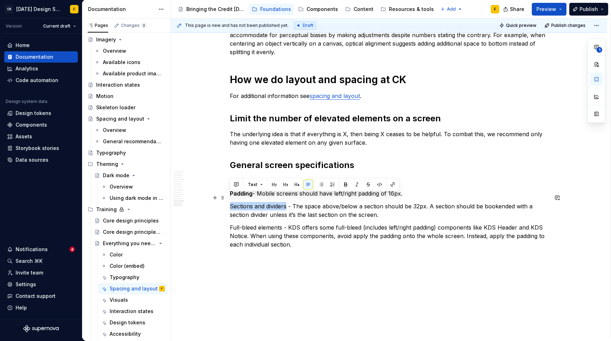
drag, startPoint x: 287, startPoint y: 198, endPoint x: 226, endPoint y: 199, distance: 60.8
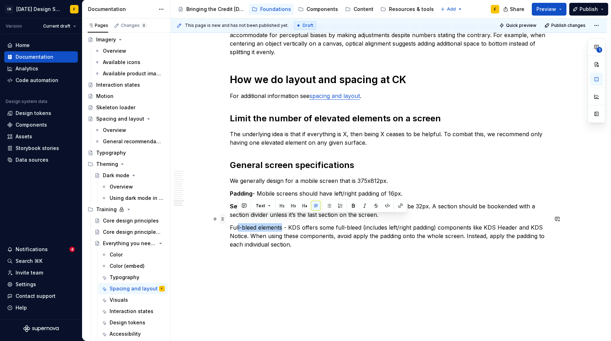
drag, startPoint x: 282, startPoint y: 217, endPoint x: 222, endPoint y: 217, distance: 59.1
click at [222, 217] on span at bounding box center [223, 219] width 6 height 10
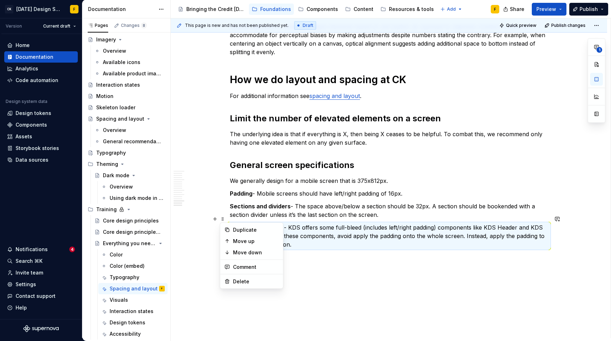
click at [237, 223] on p "Full-bleed elements - KDS offers some full-bleed (includes left/right padding) …" at bounding box center [389, 235] width 318 height 25
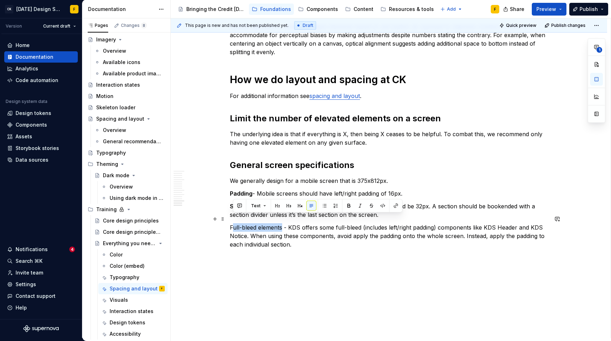
drag, startPoint x: 231, startPoint y: 218, endPoint x: 282, endPoint y: 218, distance: 50.6
click at [282, 223] on p "Full-bleed elements - KDS offers some full-bleed (includes left/right padding) …" at bounding box center [389, 235] width 318 height 25
click at [283, 223] on p "Full-bleed elements - KDS offers some full-bleed (includes left/right padding) …" at bounding box center [389, 235] width 318 height 25
drag, startPoint x: 282, startPoint y: 218, endPoint x: 230, endPoint y: 217, distance: 52.7
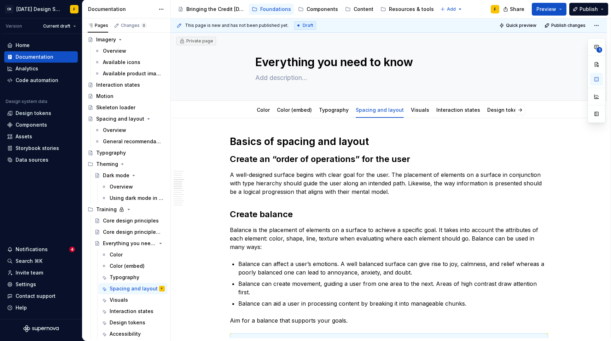
scroll to position [0, 0]
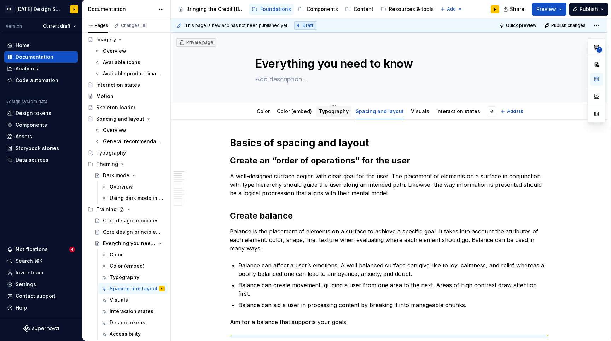
click at [330, 113] on link "Typography" at bounding box center [334, 111] width 30 height 6
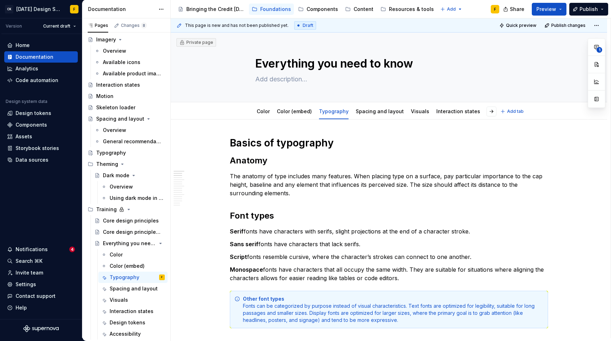
click at [377, 112] on link "Spacing and layout" at bounding box center [380, 111] width 48 height 6
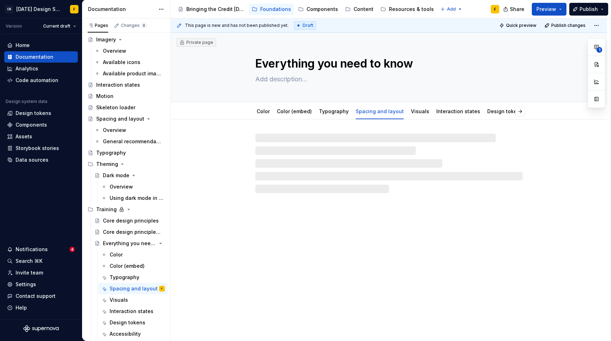
type textarea "*"
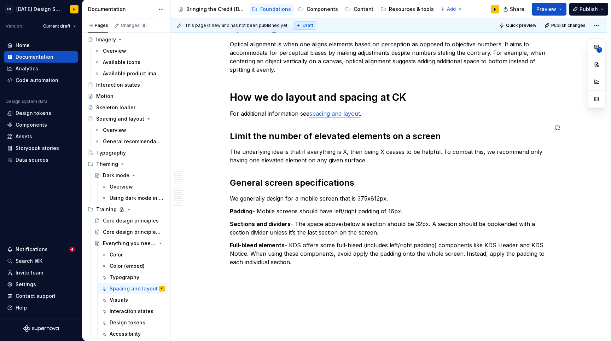
scroll to position [1091, 0]
